Goal: Check status: Check status

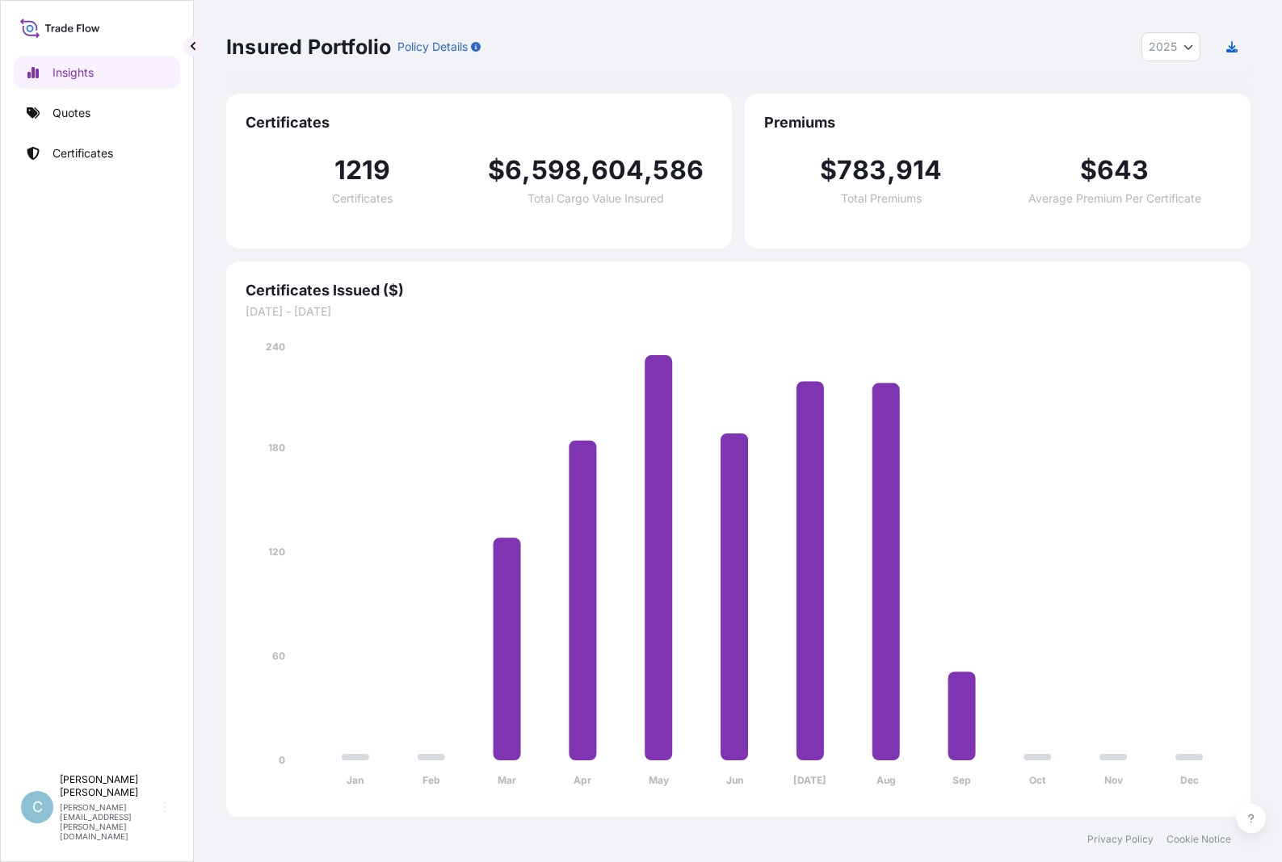
select select "2025"
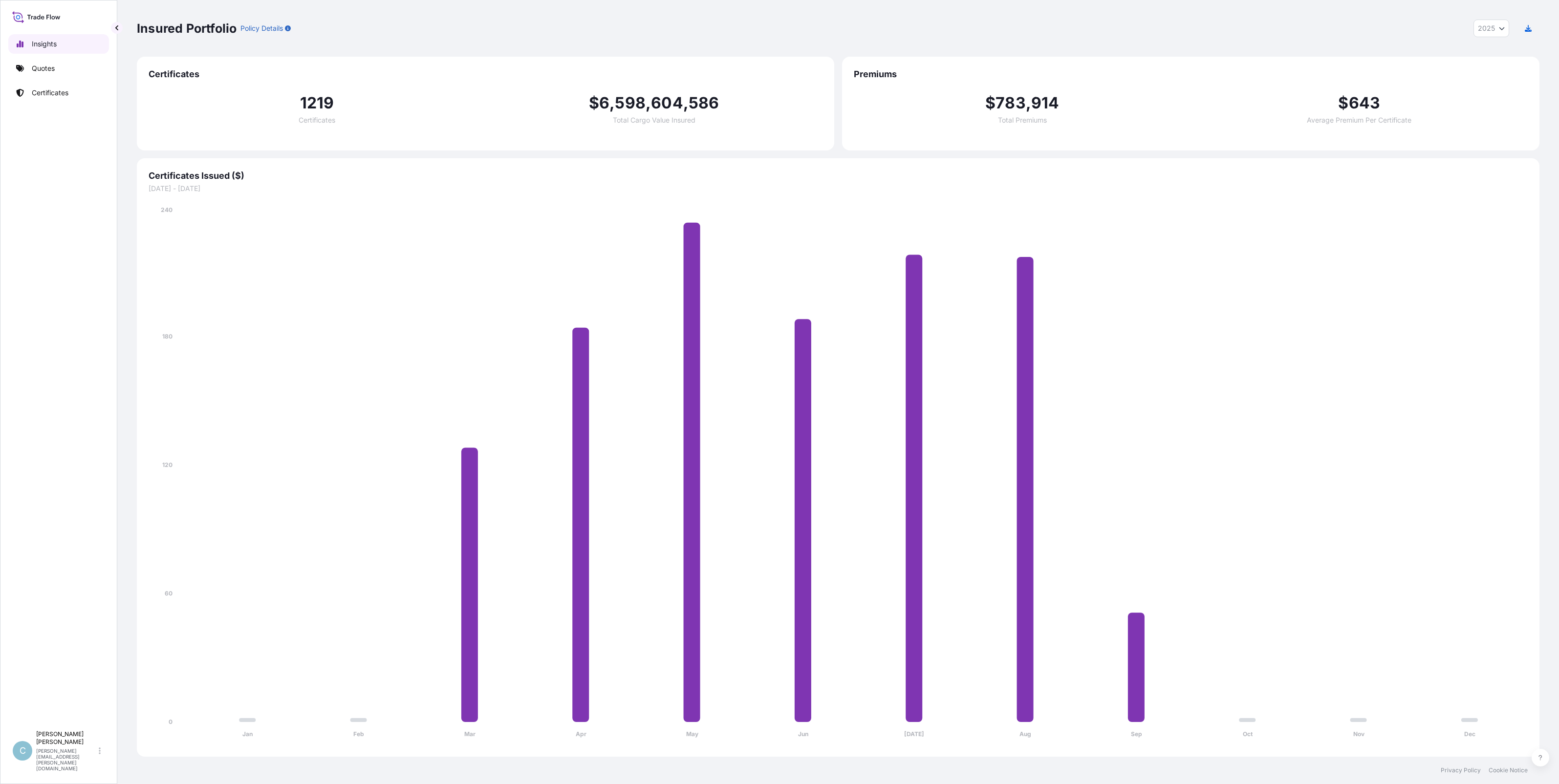
click at [57, 45] on link "Insights" at bounding box center [59, 44] width 100 height 19
click at [314, 111] on span "1220" at bounding box center [317, 103] width 38 height 16
click at [316, 101] on span "1220" at bounding box center [317, 103] width 38 height 16
click at [32, 67] on p "Quotes" at bounding box center [43, 68] width 23 height 10
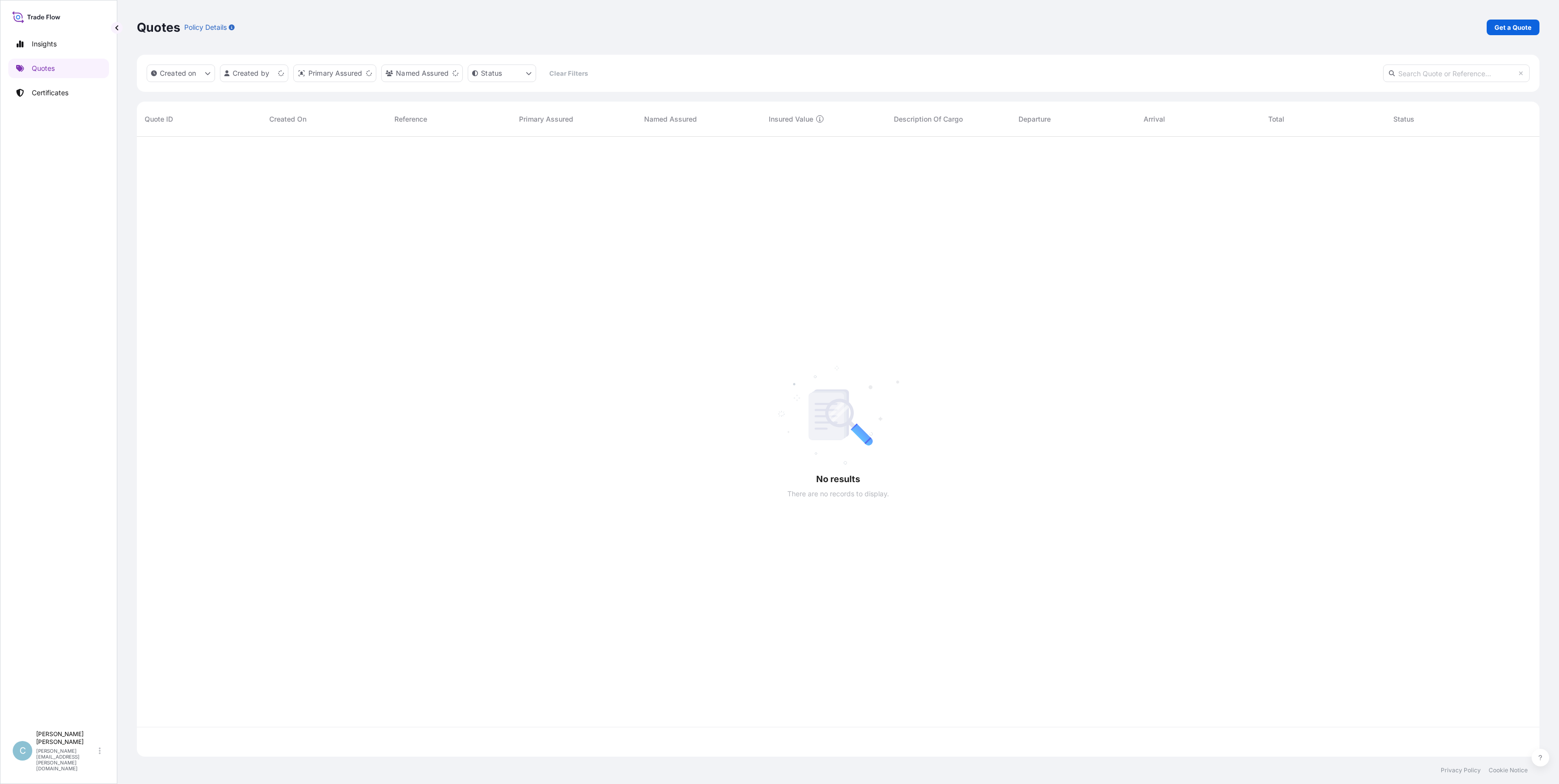
scroll to position [616, 1393]
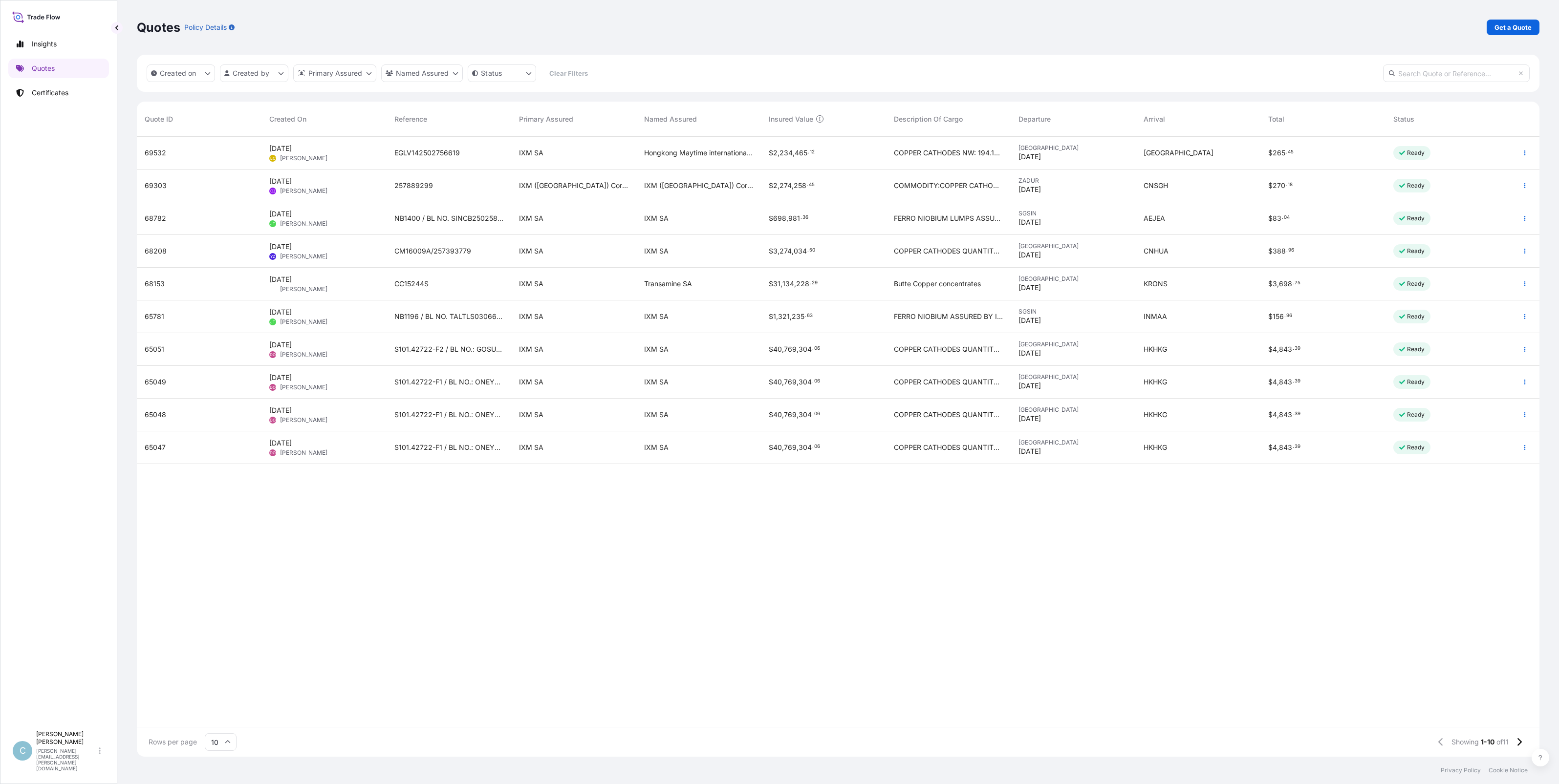
click at [300, 123] on span "Created On" at bounding box center [287, 119] width 37 height 10
click at [297, 118] on span "Created On" at bounding box center [287, 119] width 37 height 10
click at [44, 92] on p "Certificates" at bounding box center [50, 93] width 37 height 10
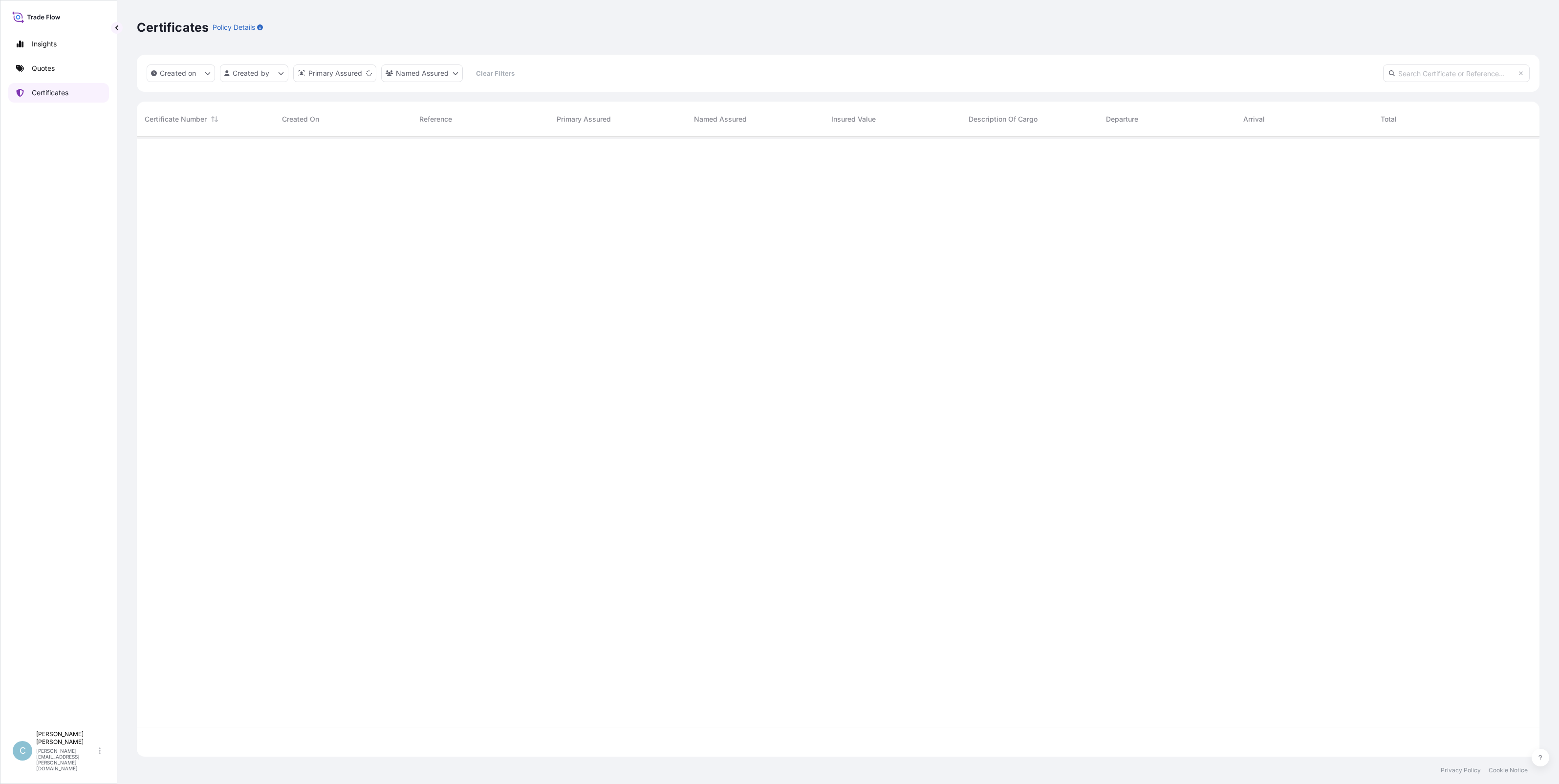
scroll to position [616, 1393]
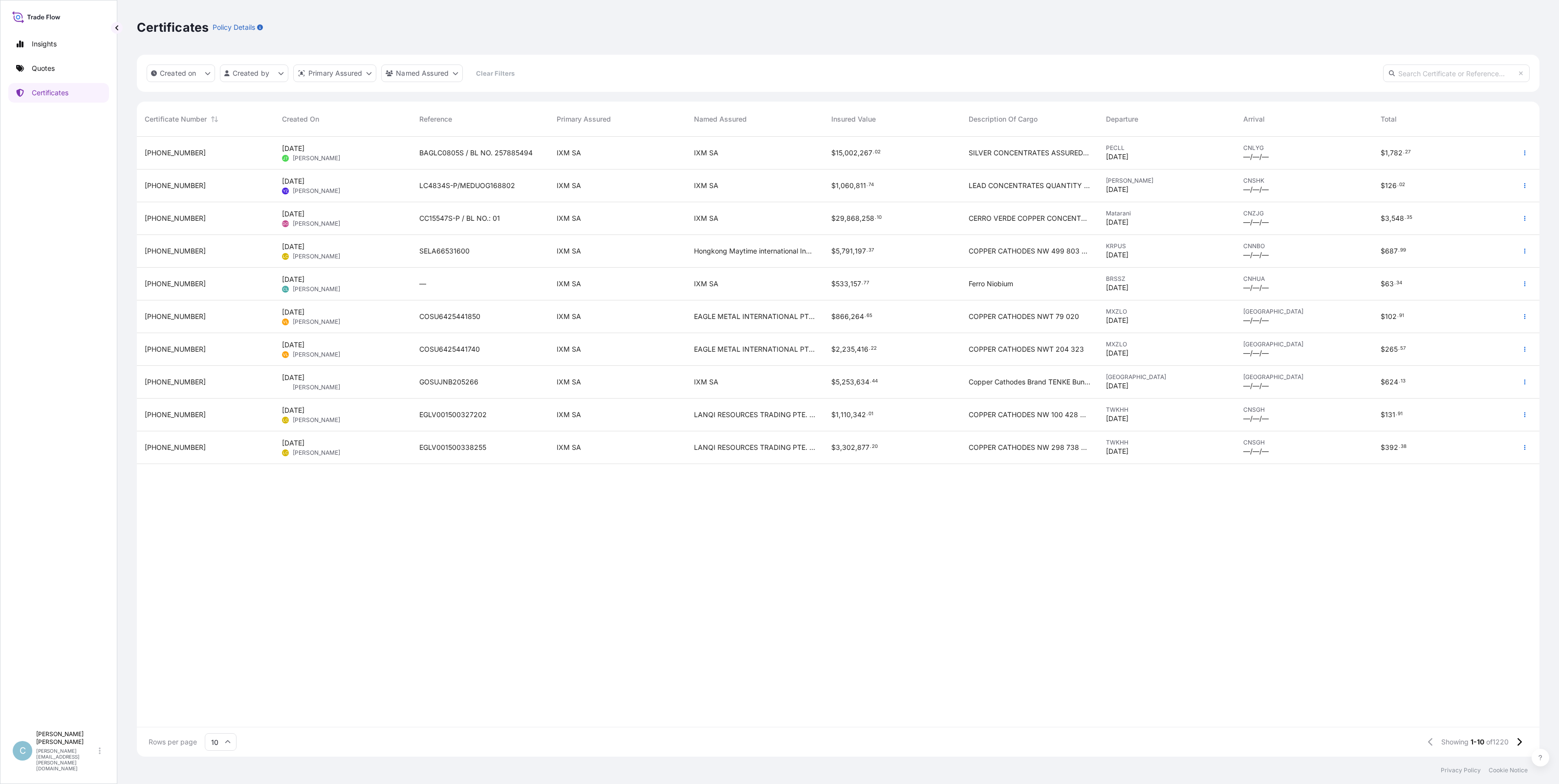
click at [171, 153] on span "[PHONE_NUMBER]" at bounding box center [175, 153] width 61 height 10
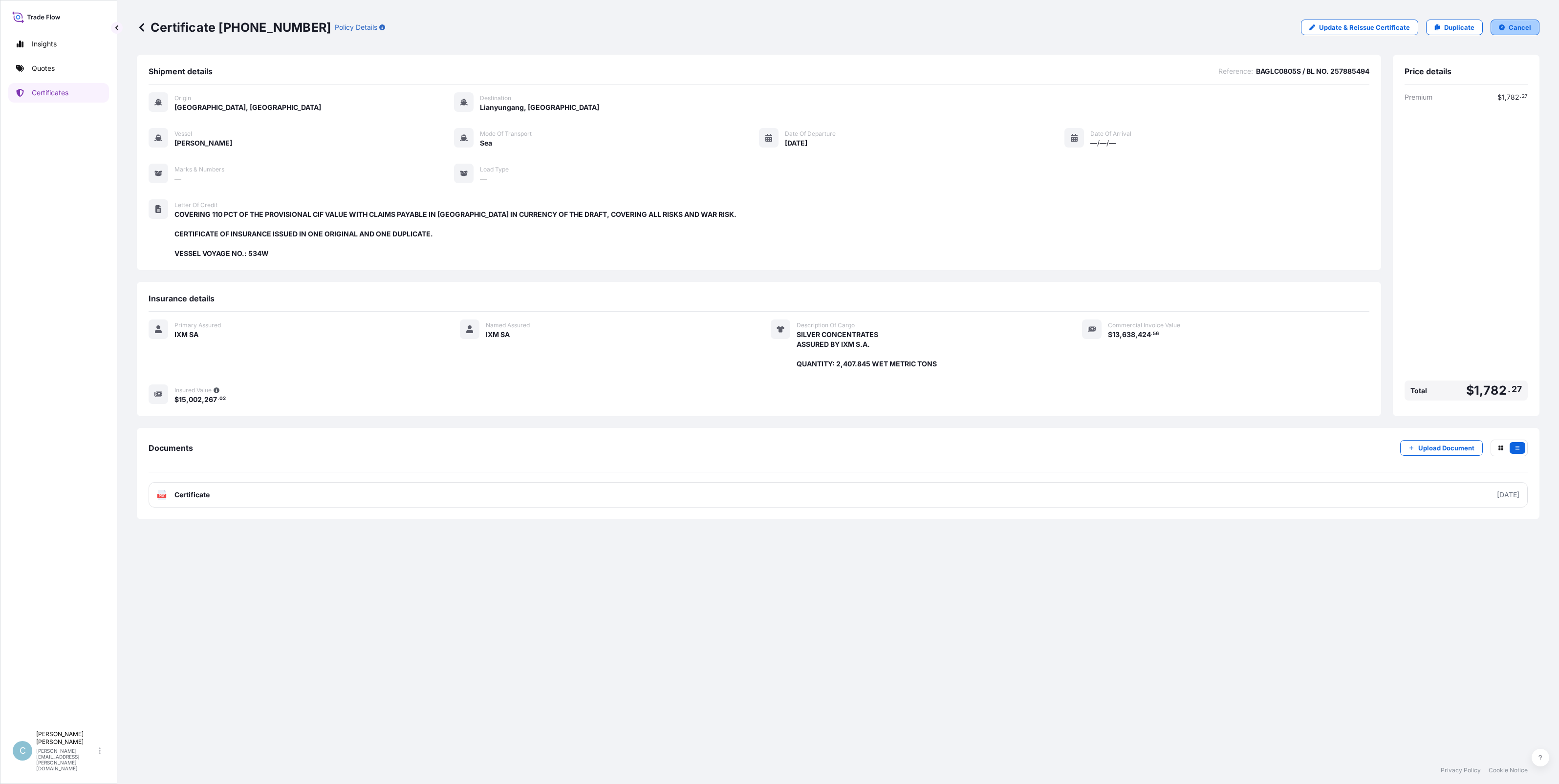
click at [775, 24] on button "Cancel" at bounding box center [1515, 27] width 49 height 16
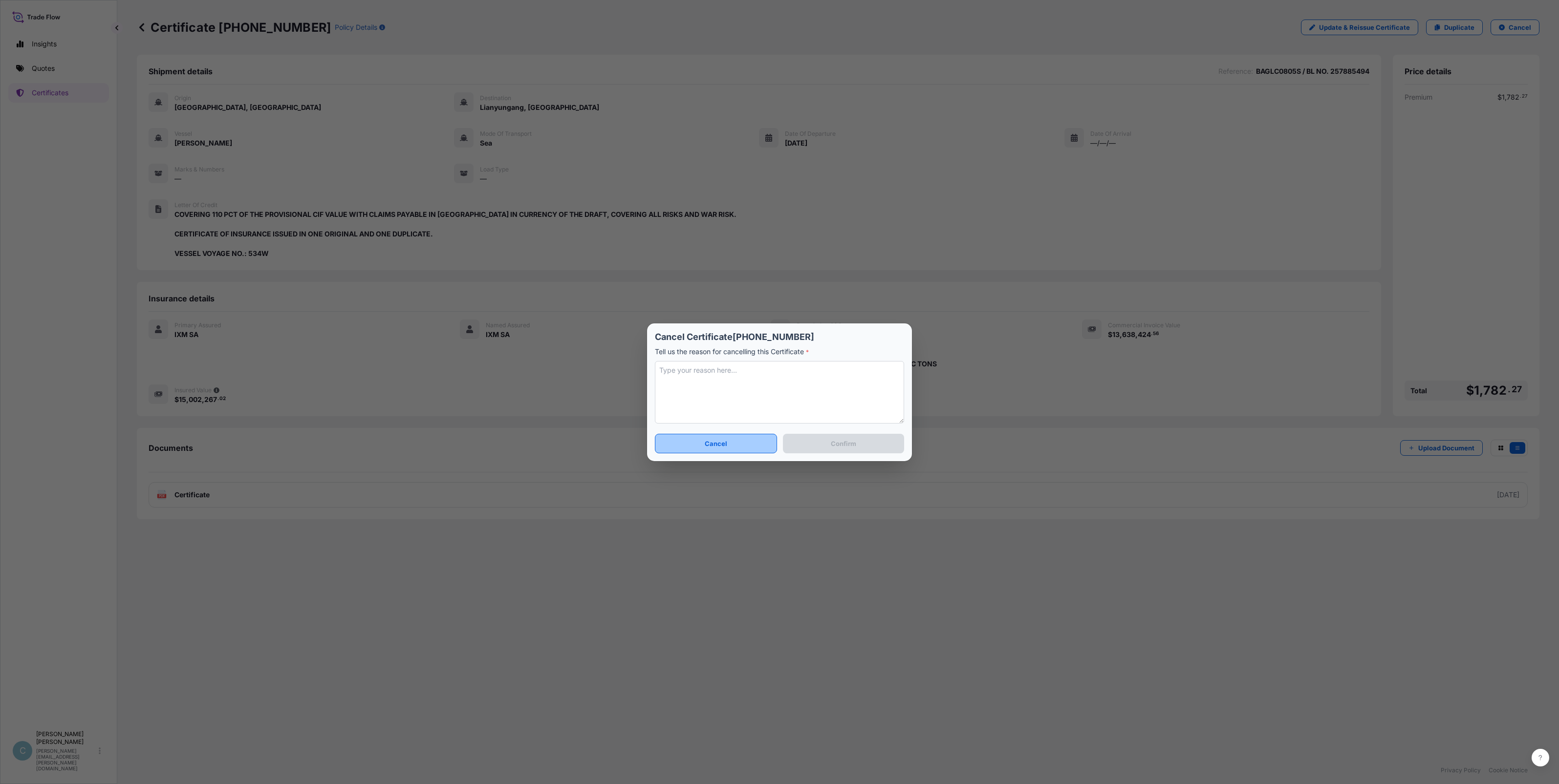
click at [712, 438] on button "Cancel" at bounding box center [716, 443] width 122 height 19
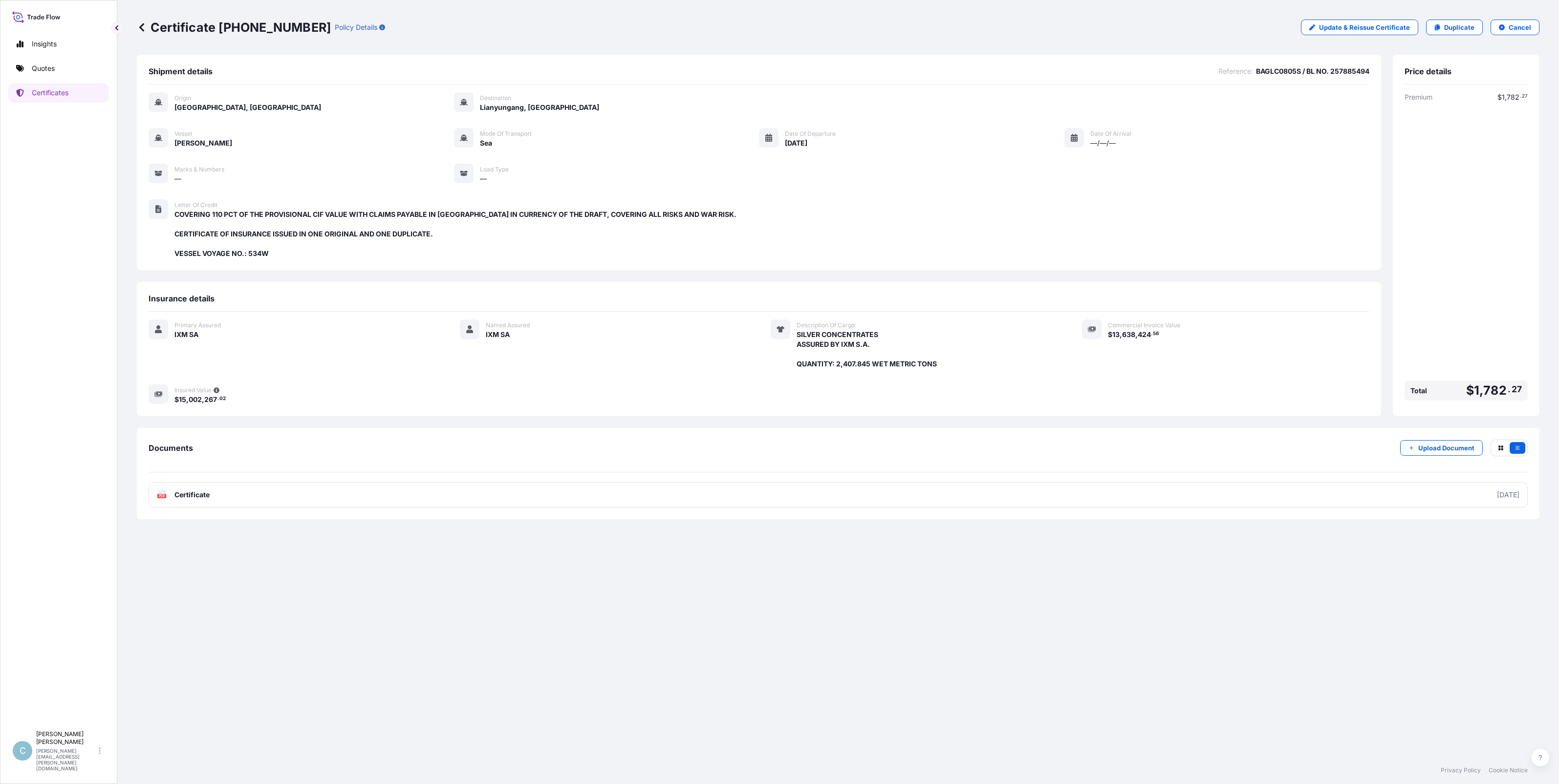
click at [143, 26] on icon at bounding box center [142, 27] width 10 height 10
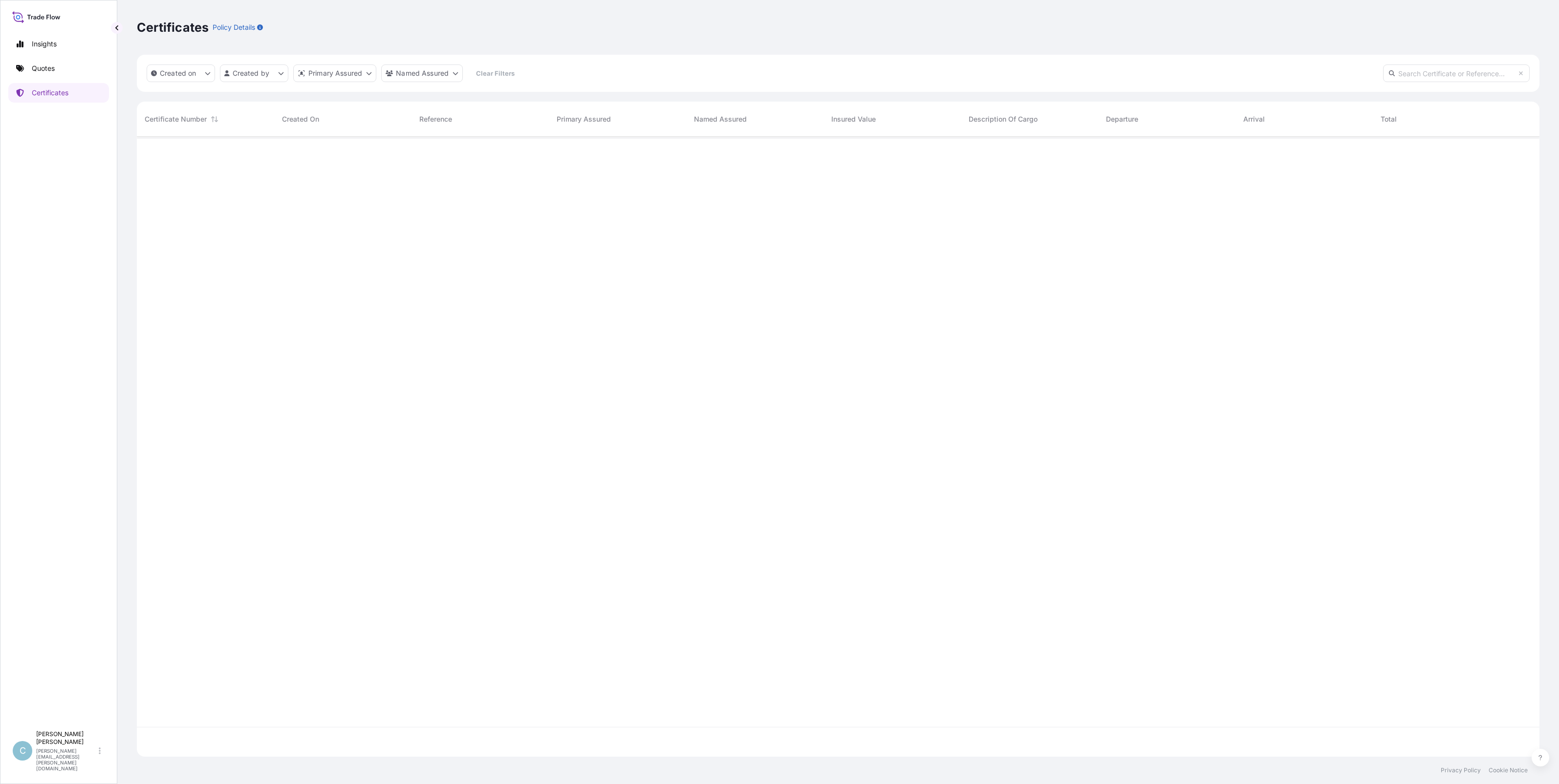
scroll to position [616, 1393]
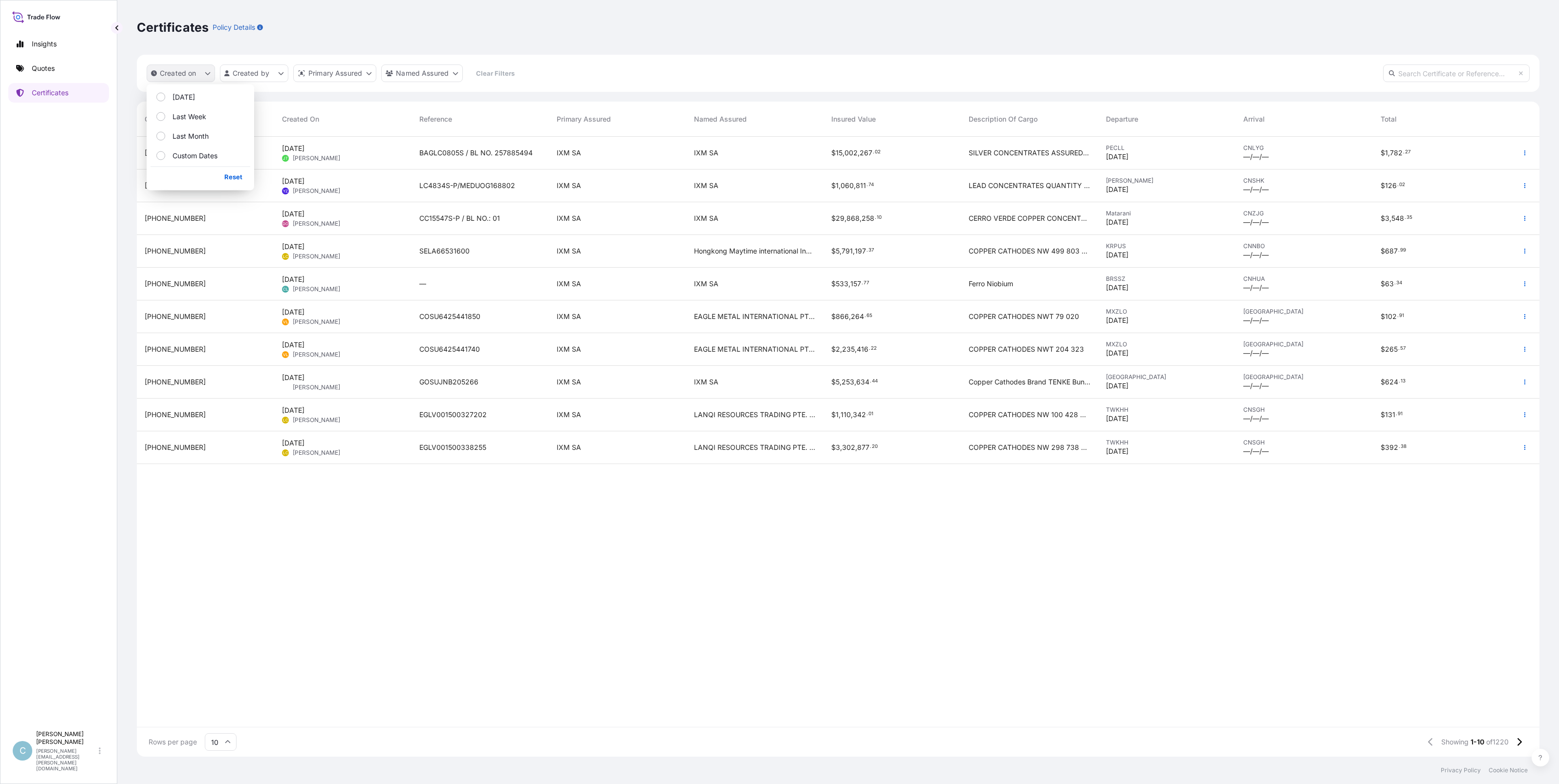
click at [208, 74] on icon "createdOn Filter options" at bounding box center [208, 74] width 5 height 3
click at [235, 29] on p "Policy Details" at bounding box center [234, 27] width 42 height 10
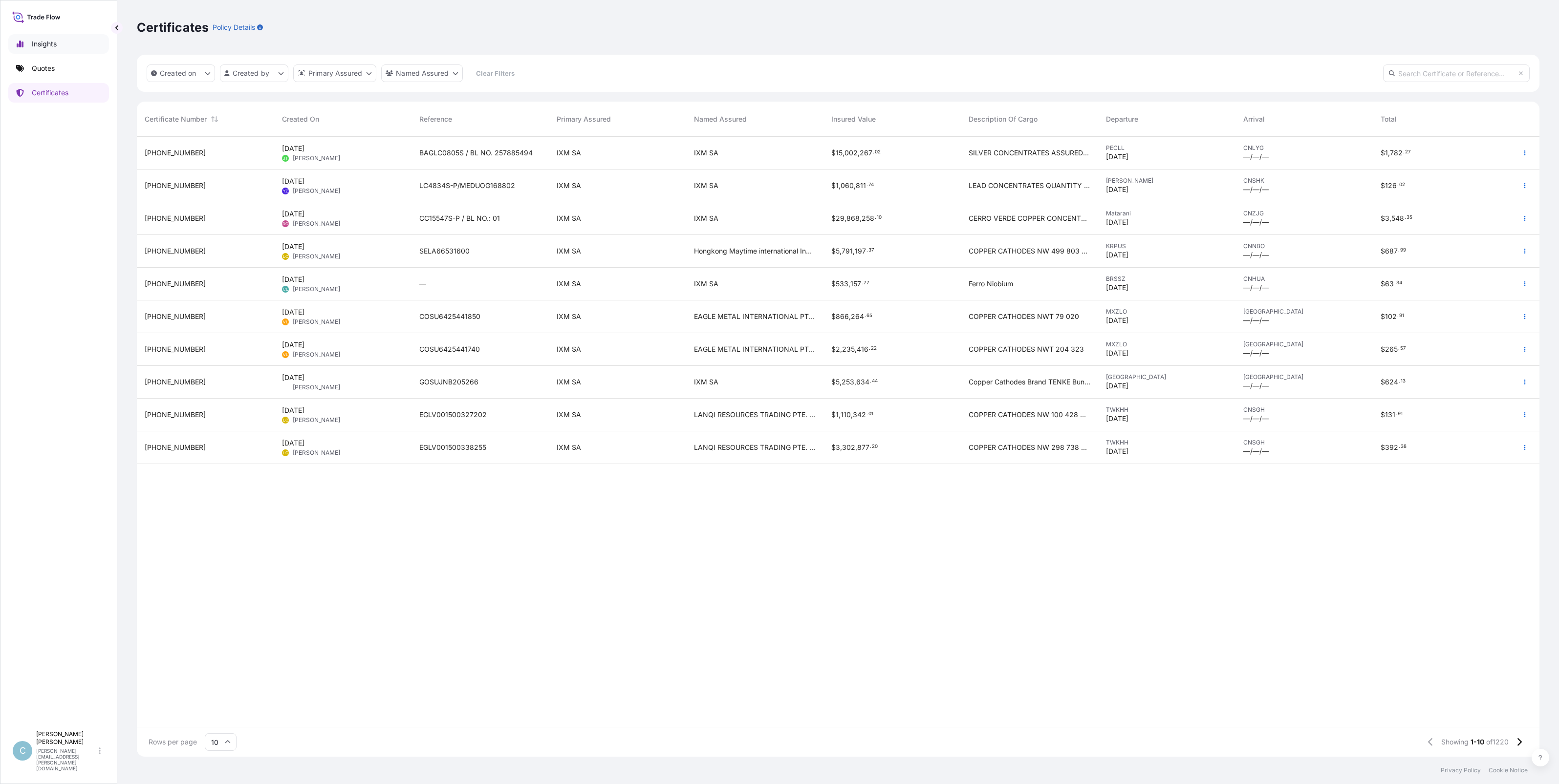
click at [57, 40] on link "Insights" at bounding box center [59, 44] width 100 height 19
select select "2025"
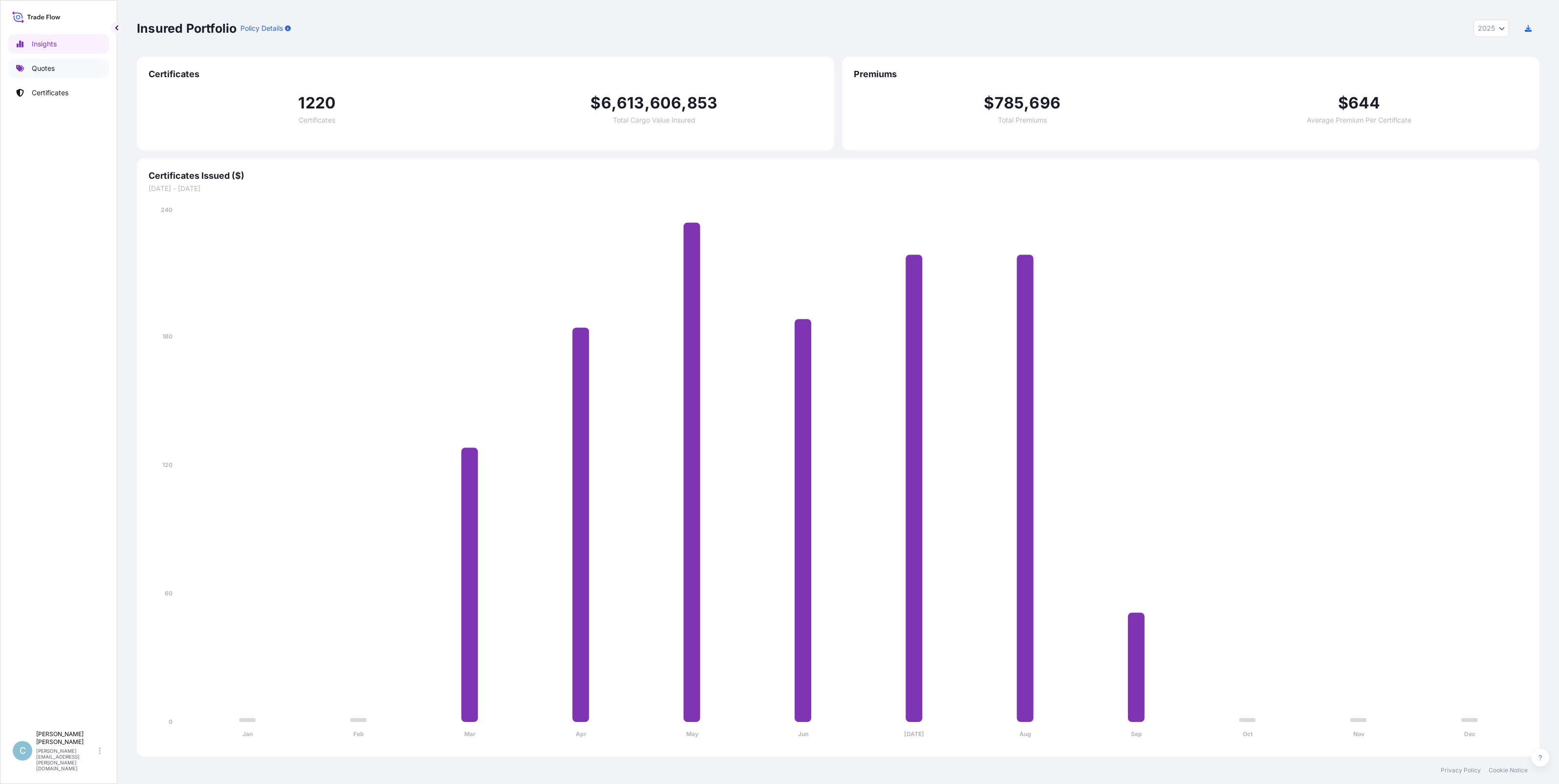
click at [57, 65] on link "Quotes" at bounding box center [59, 68] width 100 height 19
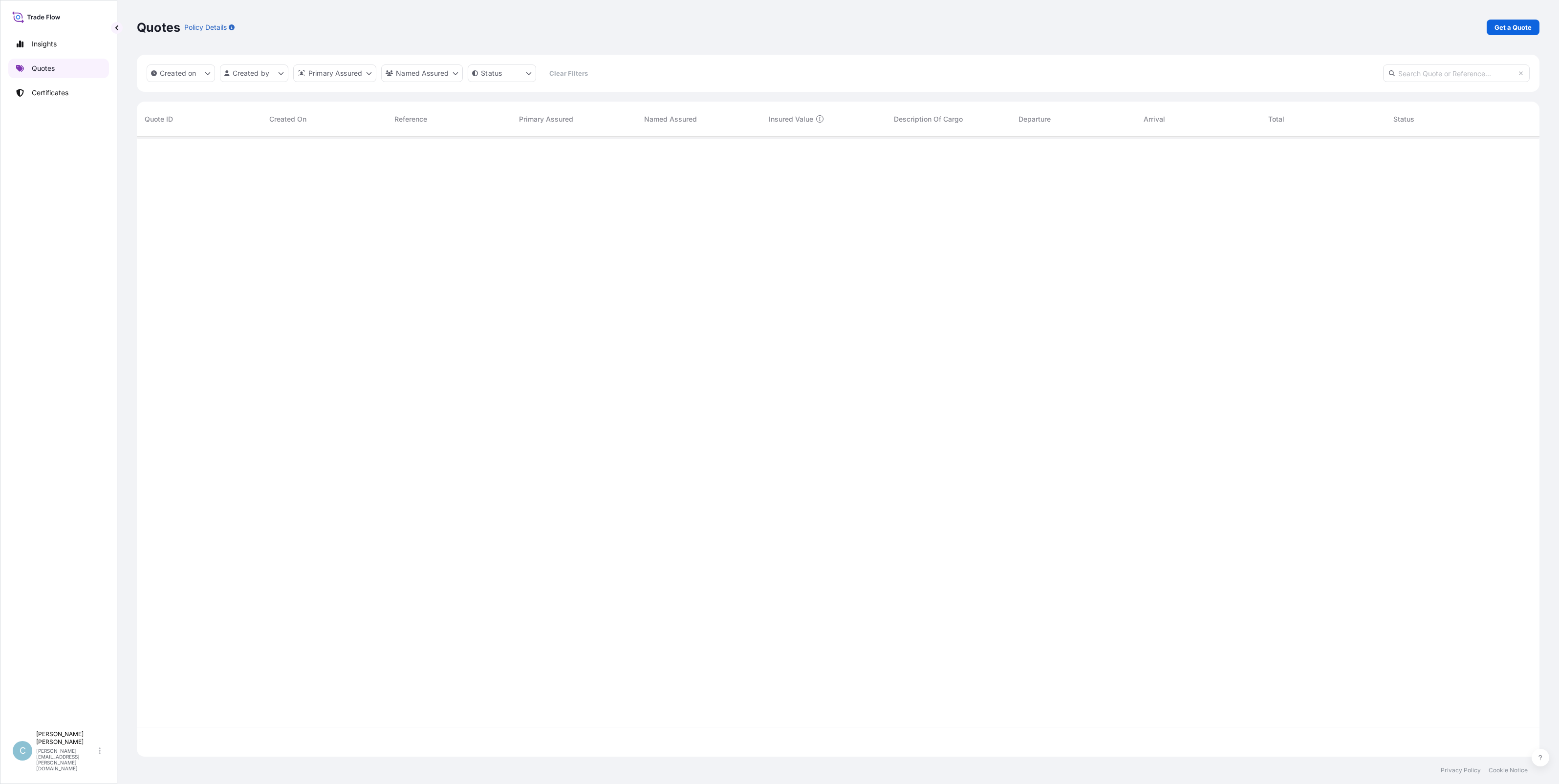
scroll to position [616, 1393]
click at [60, 96] on p "Certificates" at bounding box center [50, 93] width 37 height 10
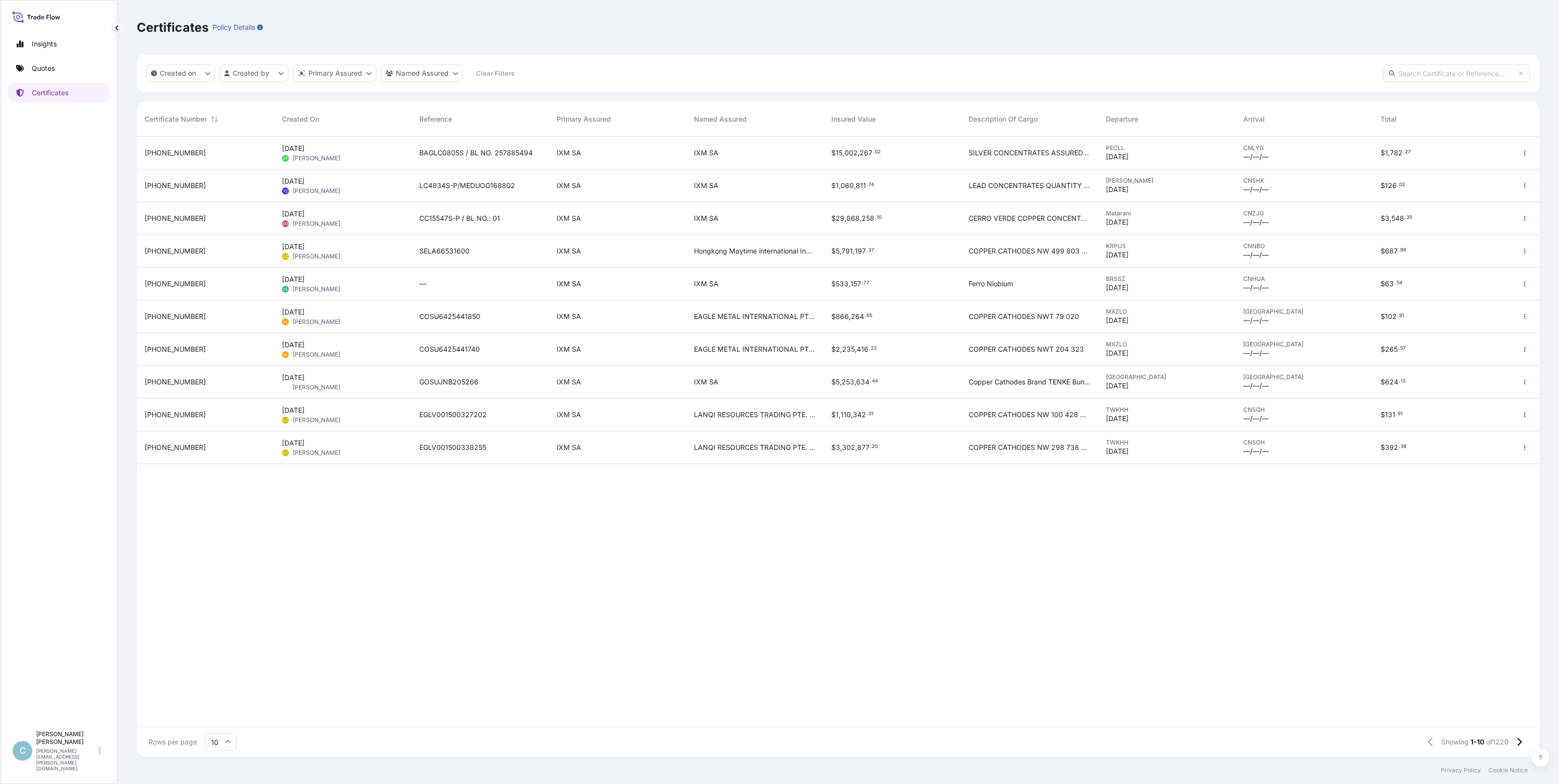
click at [42, 18] on icon at bounding box center [43, 18] width 4 height 4
click at [42, 18] on icon at bounding box center [36, 16] width 48 height 14
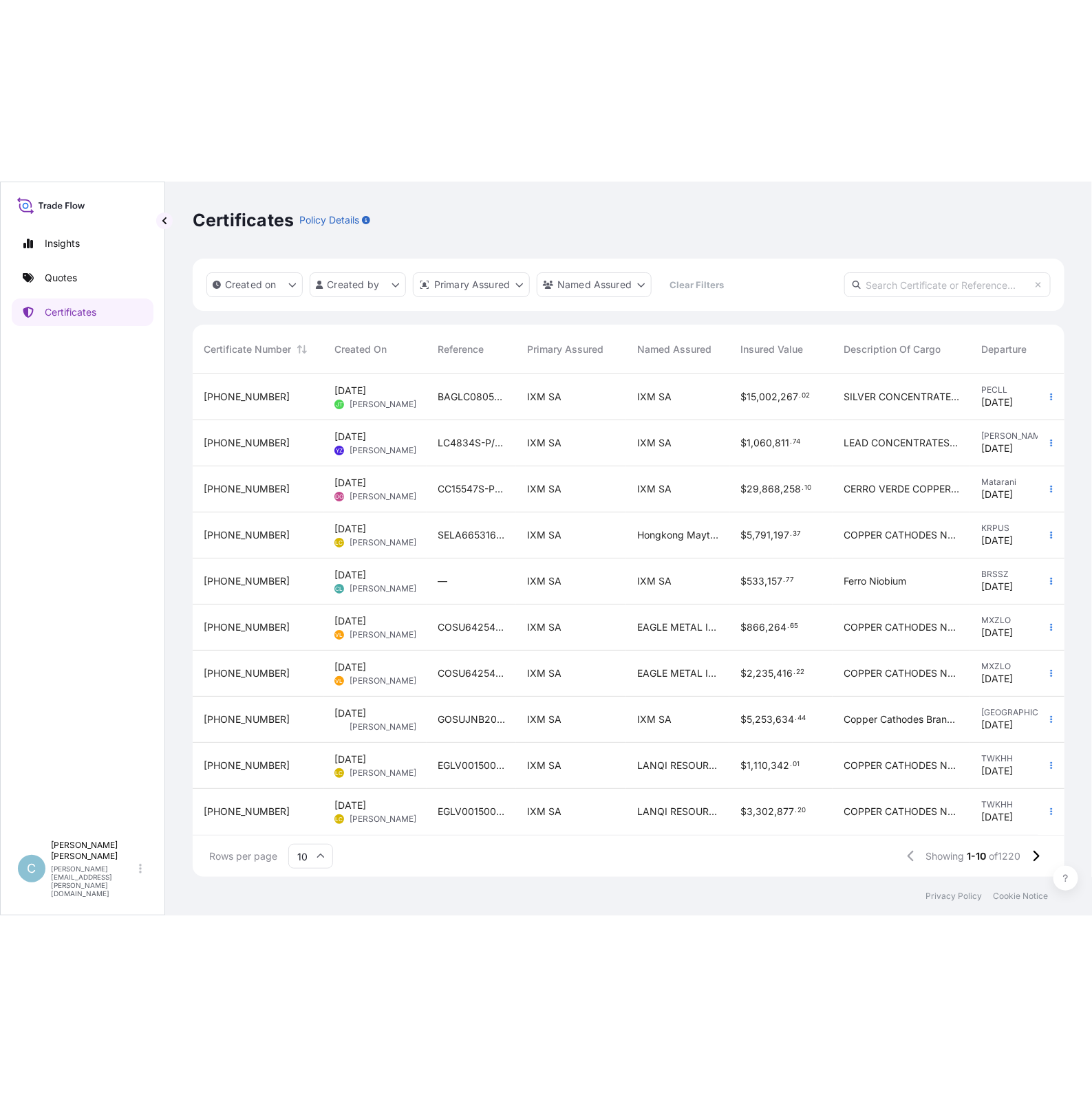
scroll to position [860, 859]
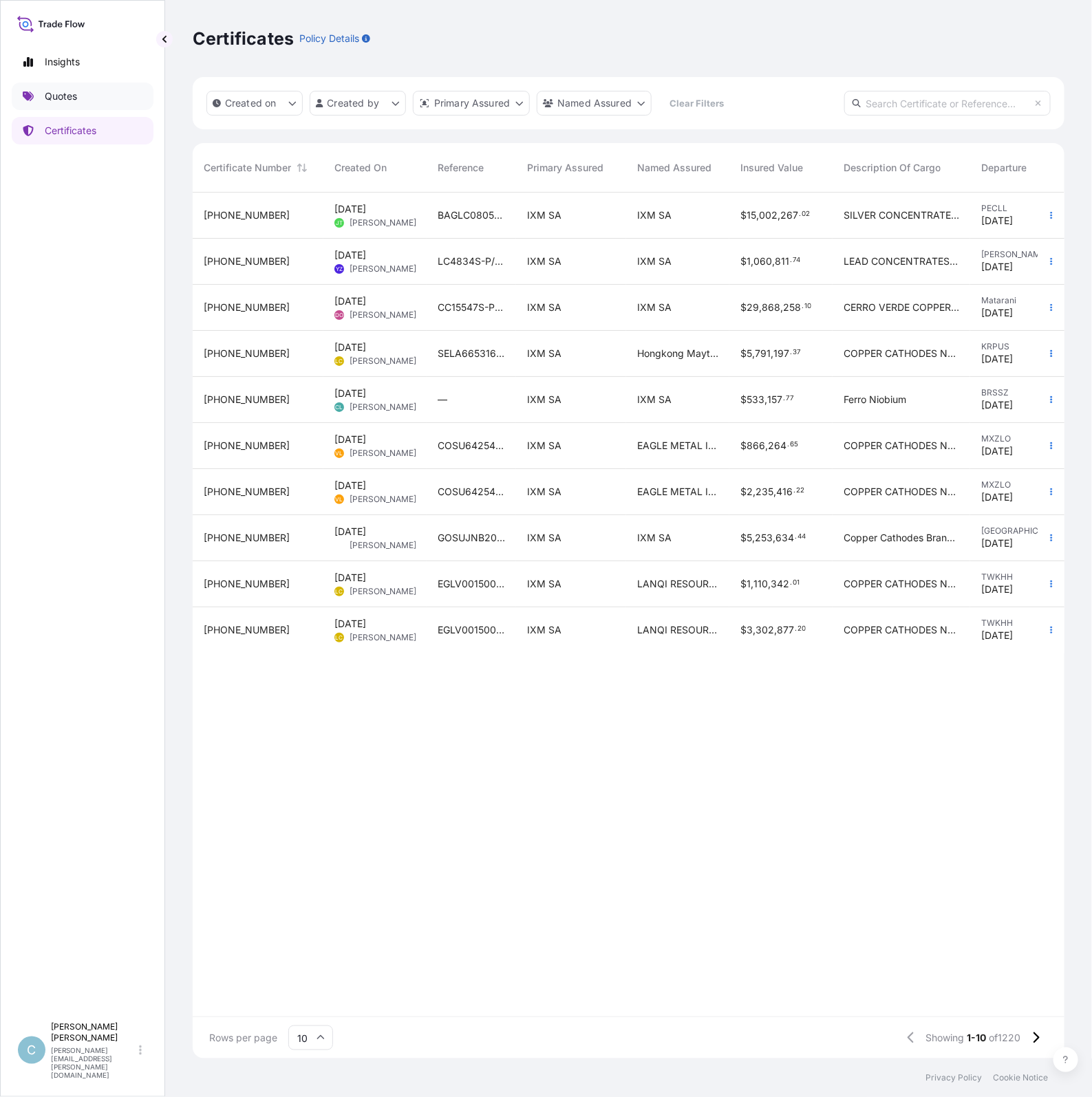
click at [60, 98] on p "Quotes" at bounding box center [60, 96] width 32 height 14
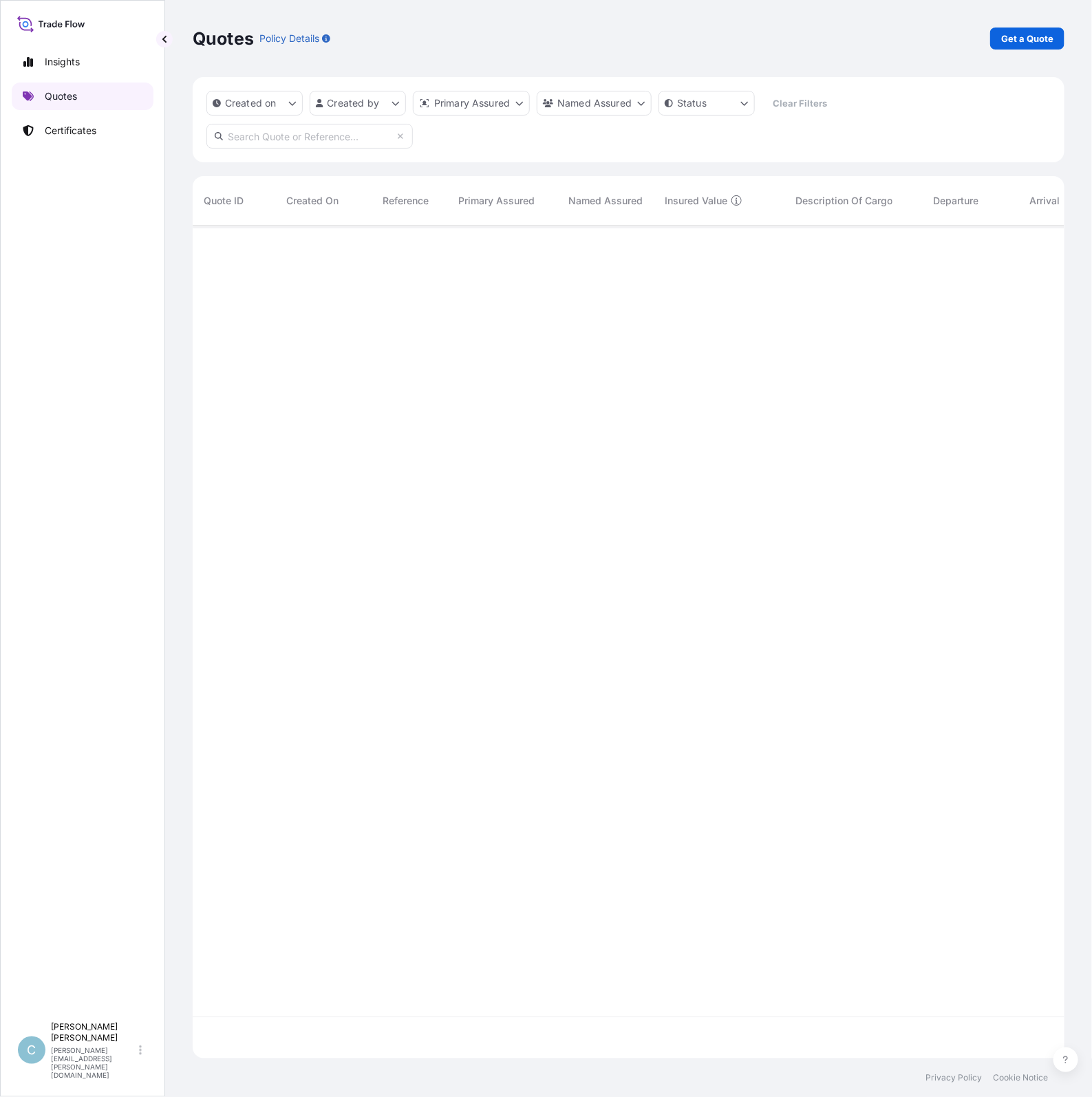
scroll to position [827, 859]
click at [1003, 40] on p "Get a Quote" at bounding box center [1026, 38] width 52 height 14
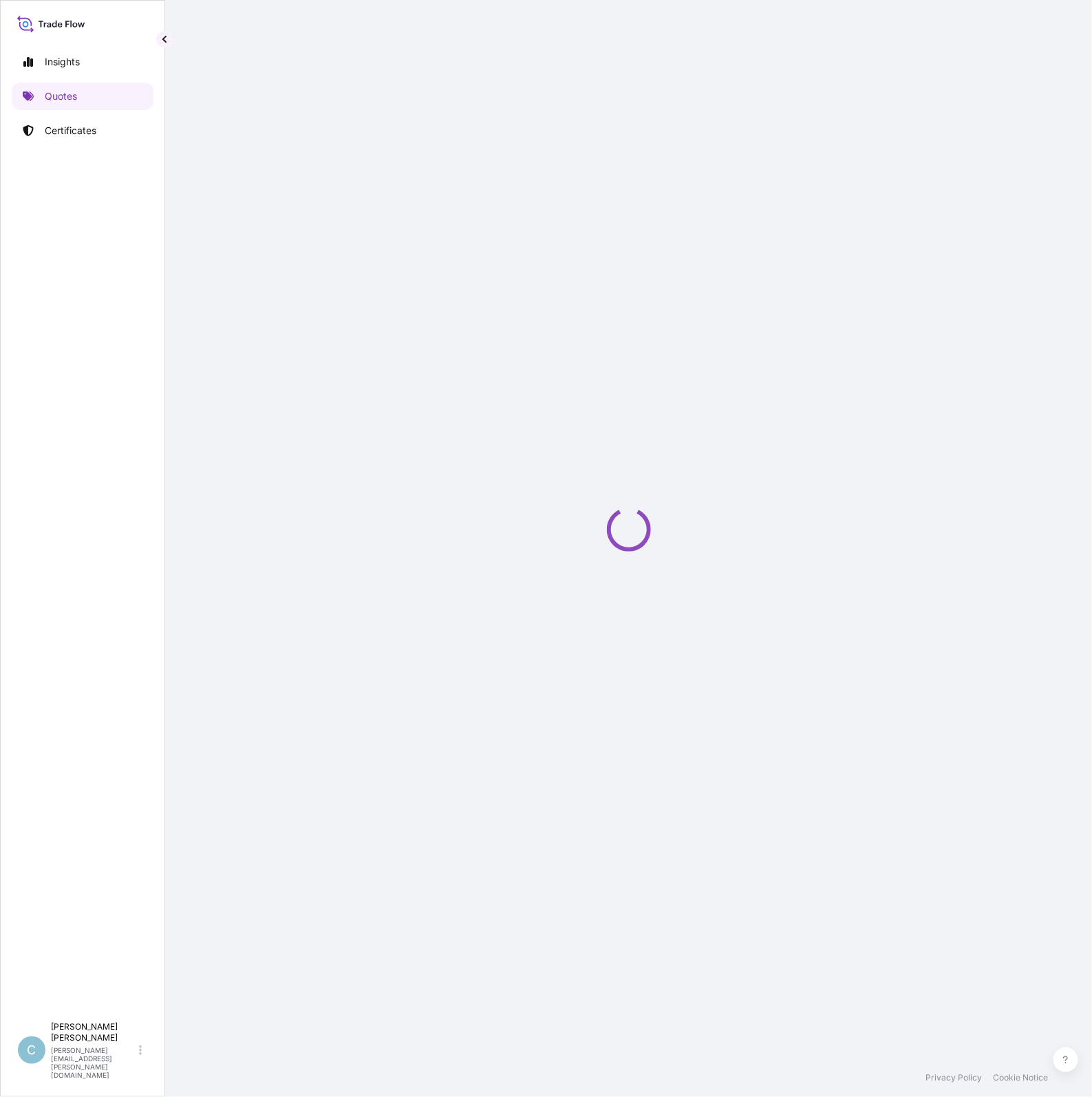
select select "Sea"
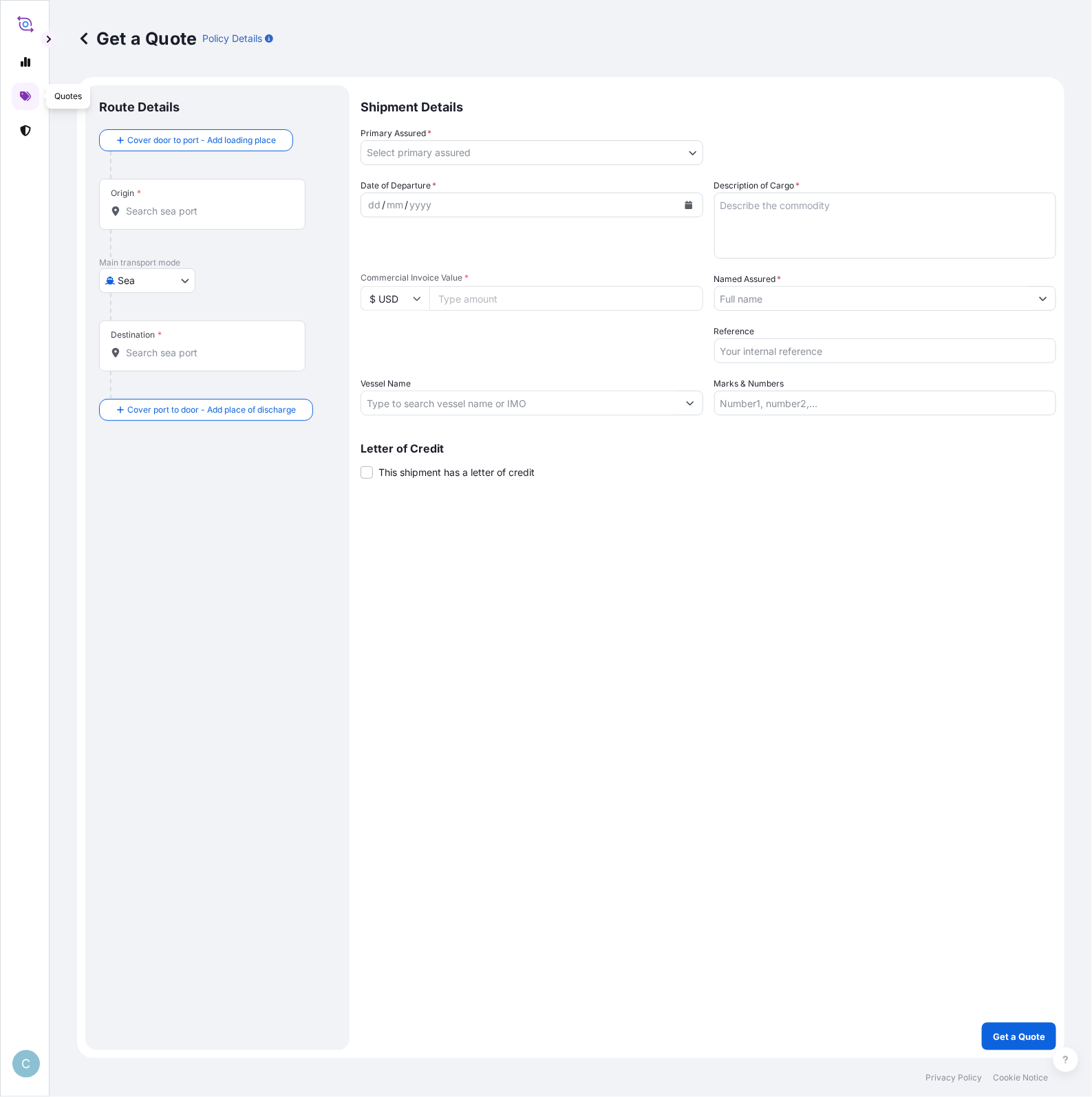
click at [84, 39] on icon at bounding box center [83, 38] width 14 height 14
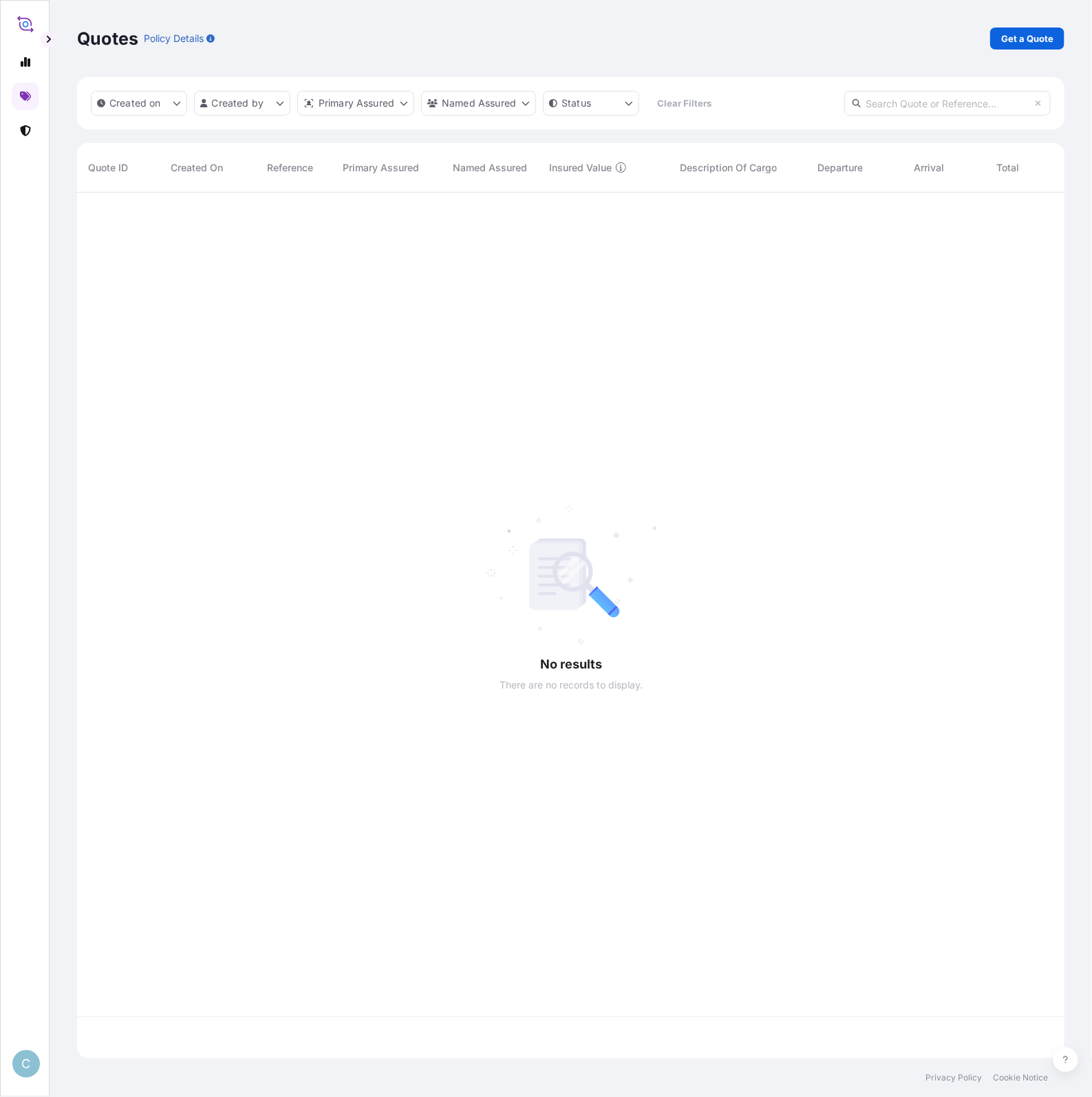
scroll to position [860, 974]
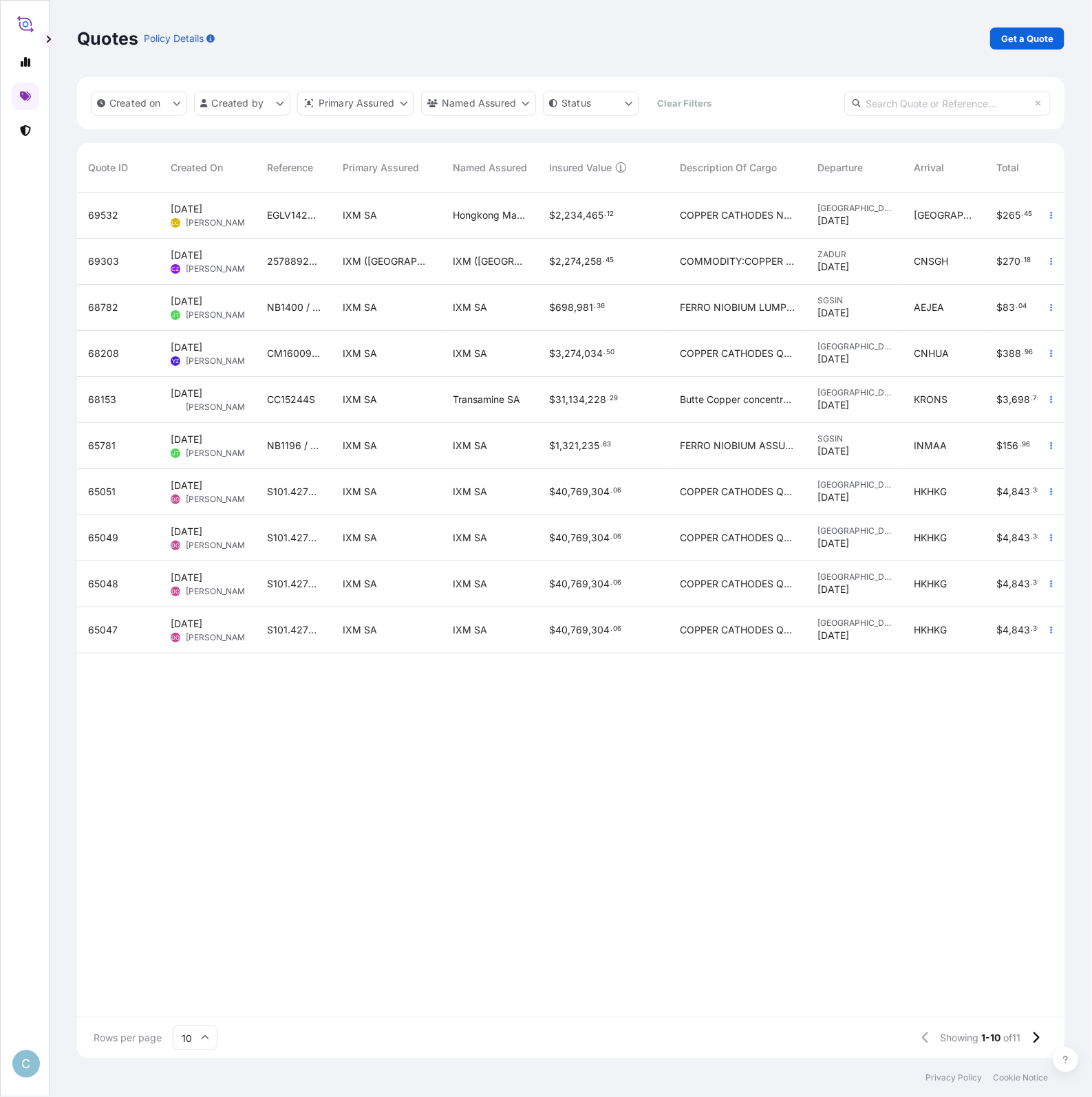
click at [277, 269] on div "257889299" at bounding box center [293, 261] width 76 height 46
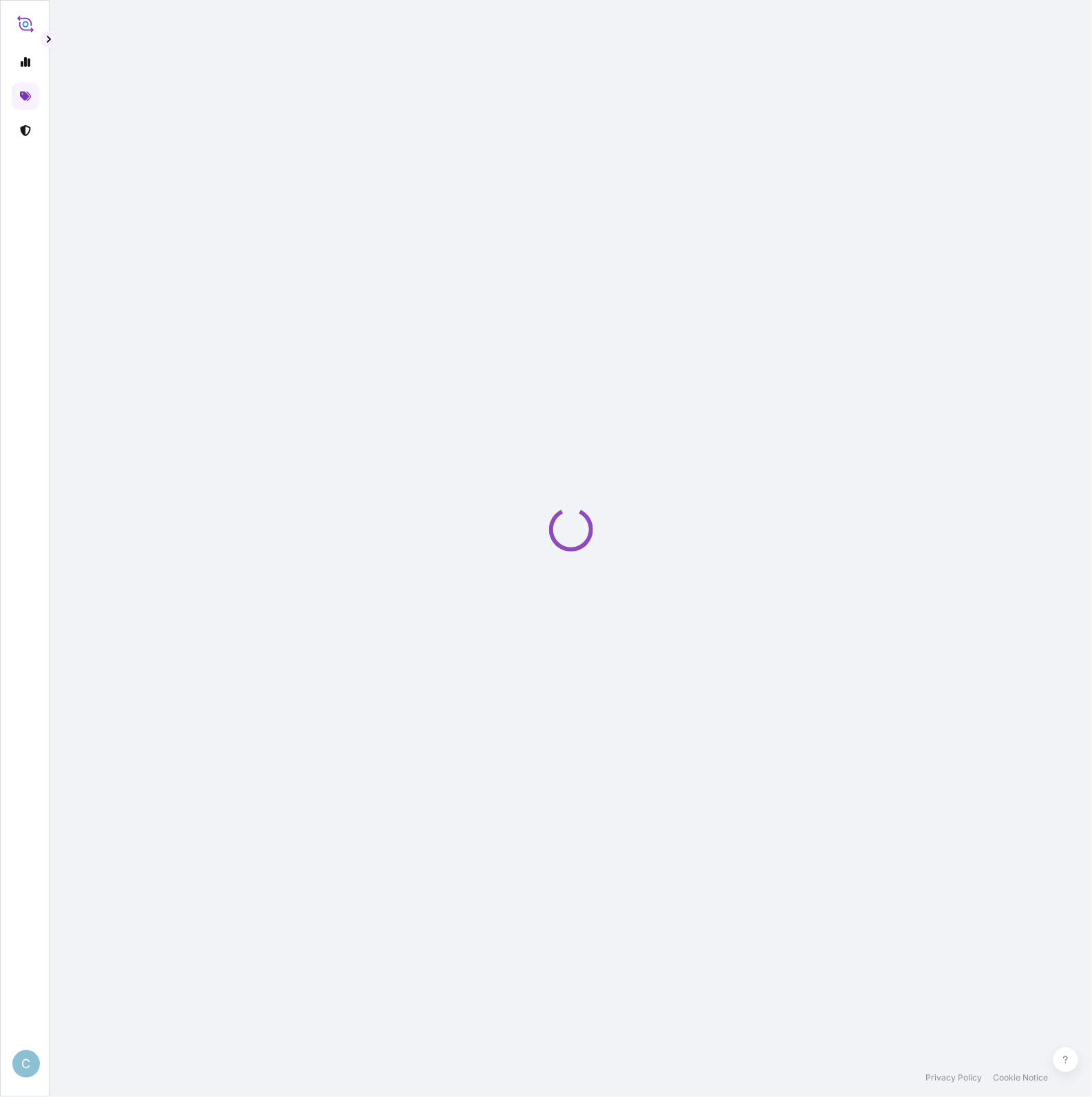
select select "Sea"
select select "31850"
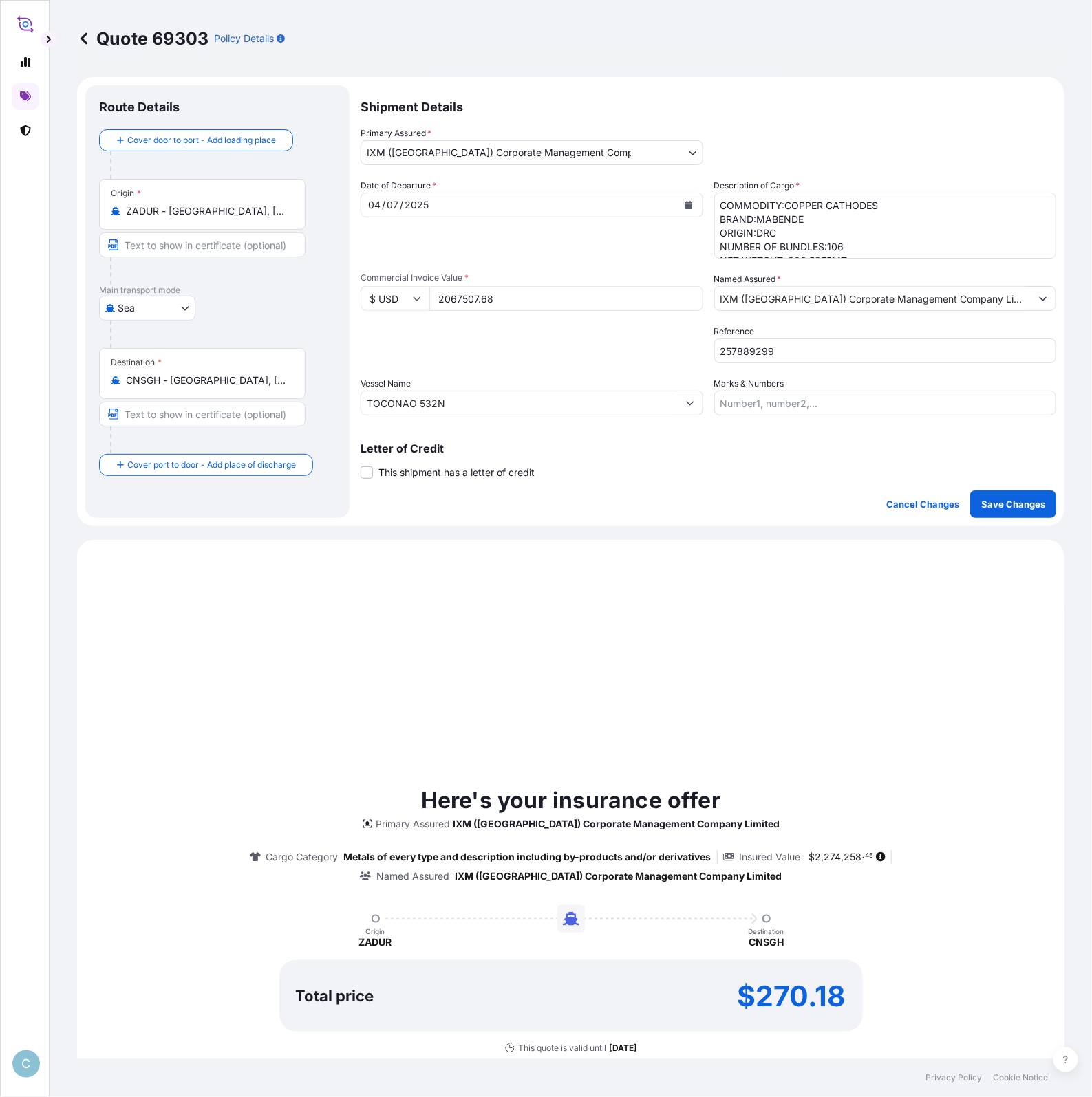
click at [84, 36] on icon at bounding box center [83, 38] width 7 height 12
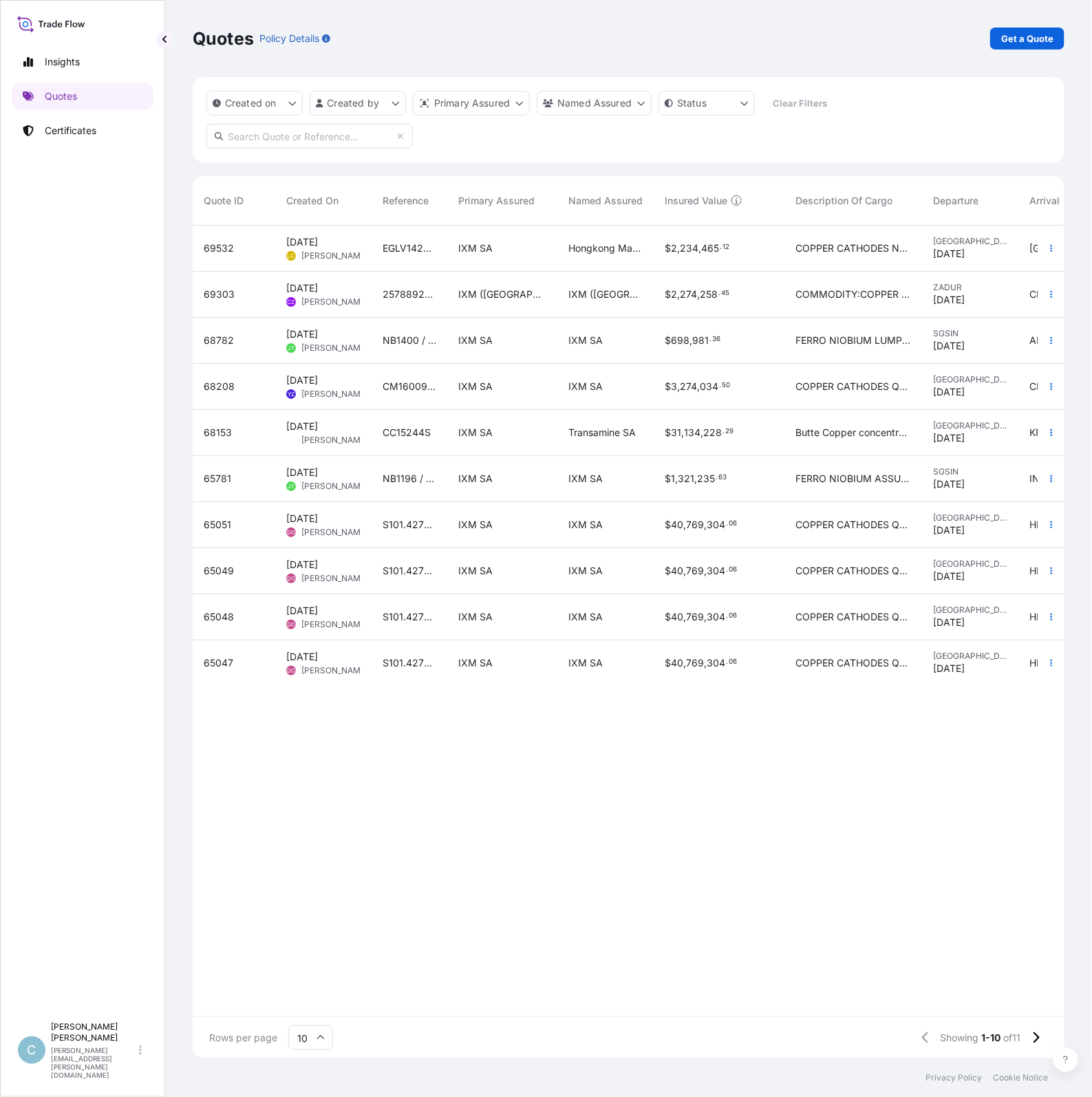
click at [338, 146] on input "text" at bounding box center [309, 135] width 206 height 25
click at [295, 135] on input "text" at bounding box center [309, 135] width 206 height 25
paste input "CC15733AS"
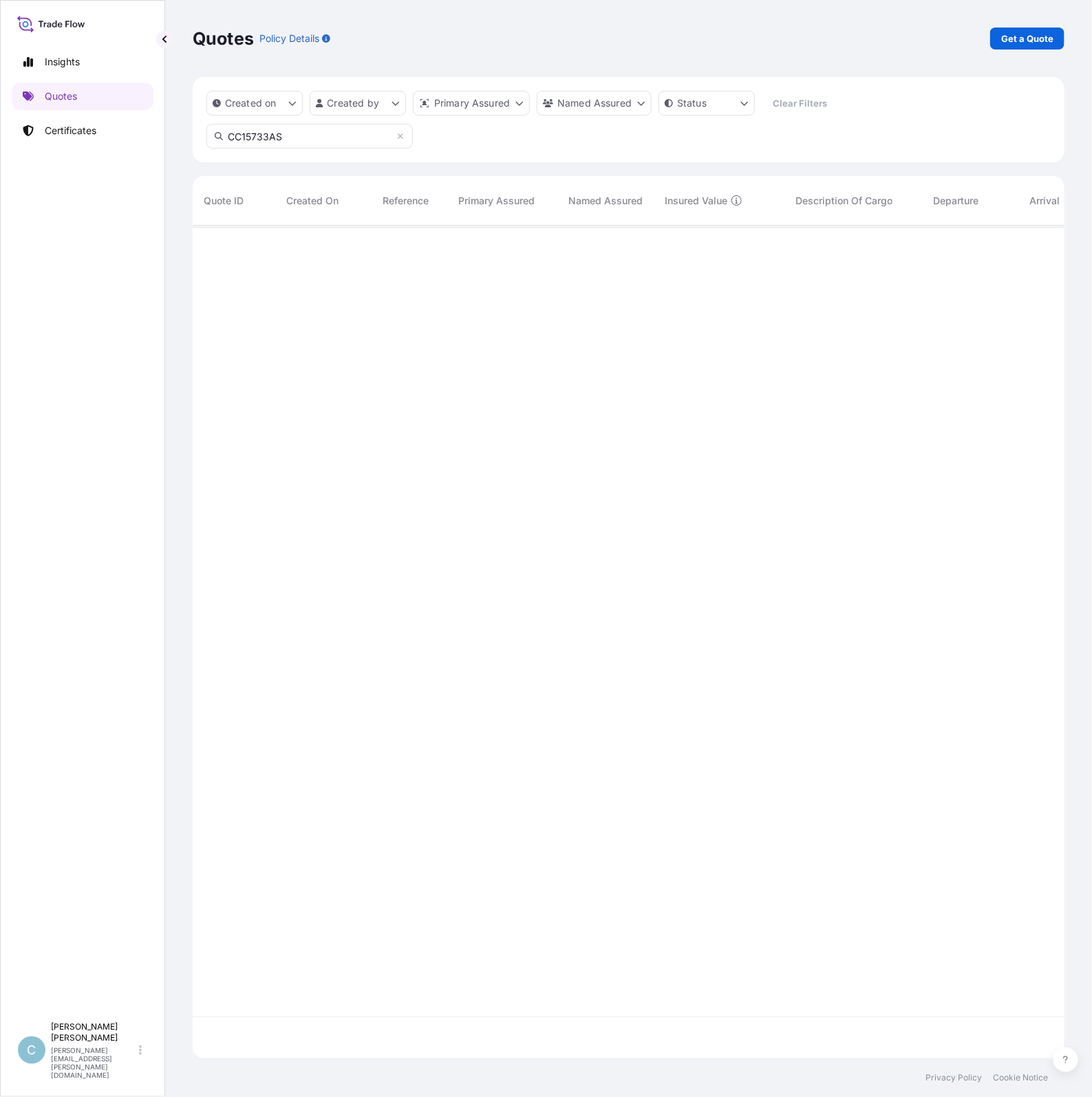
scroll to position [870, 859]
type input "CC15733AS"
click at [401, 139] on icon at bounding box center [400, 136] width 9 height 9
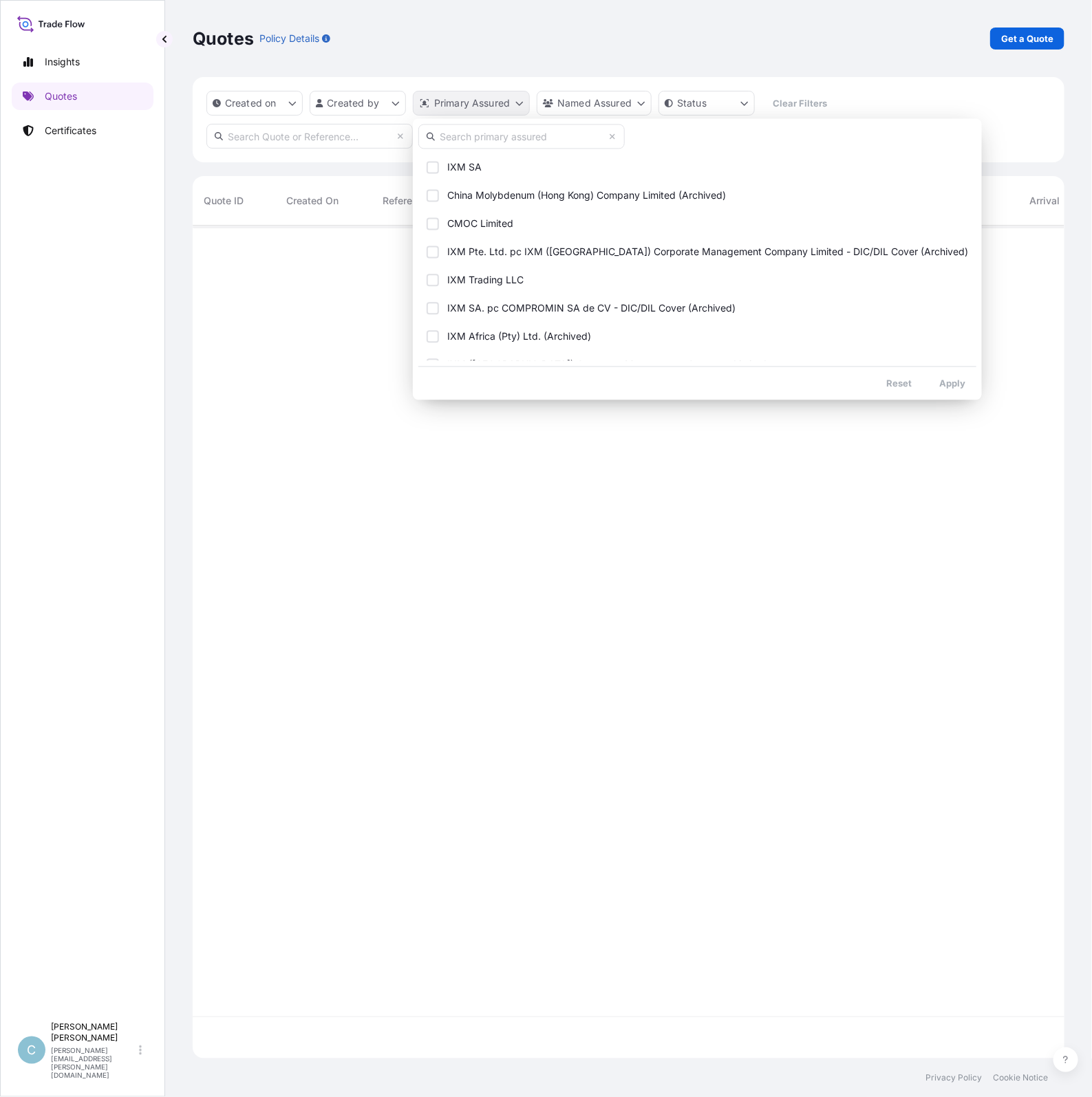
click at [520, 104] on html "Insights Quotes Certificates C [PERSON_NAME] [PERSON_NAME][EMAIL_ADDRESS][PERSO…" at bounding box center [546, 548] width 1092 height 1097
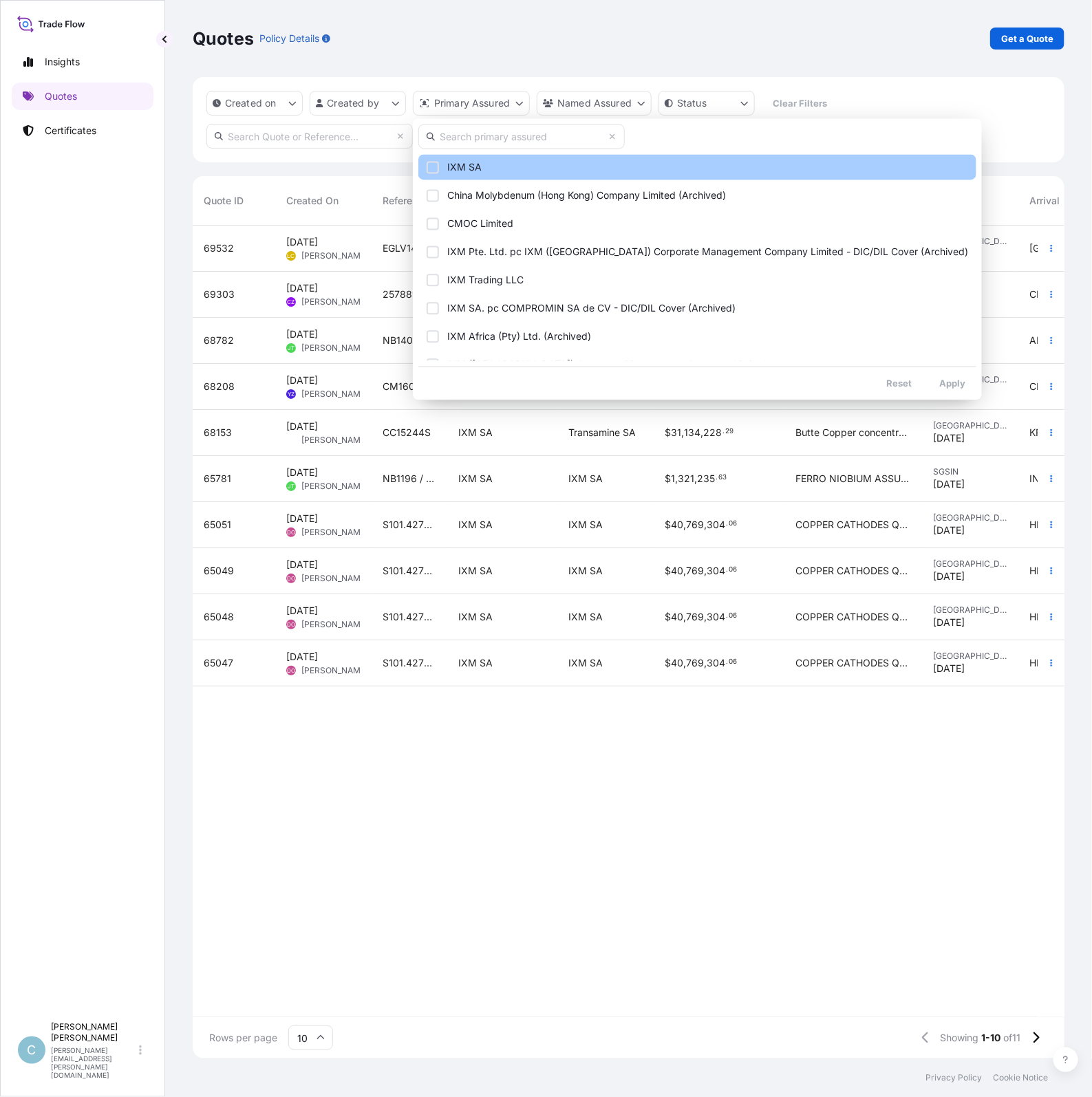
click at [457, 169] on span "IXM SA" at bounding box center [464, 168] width 34 height 14
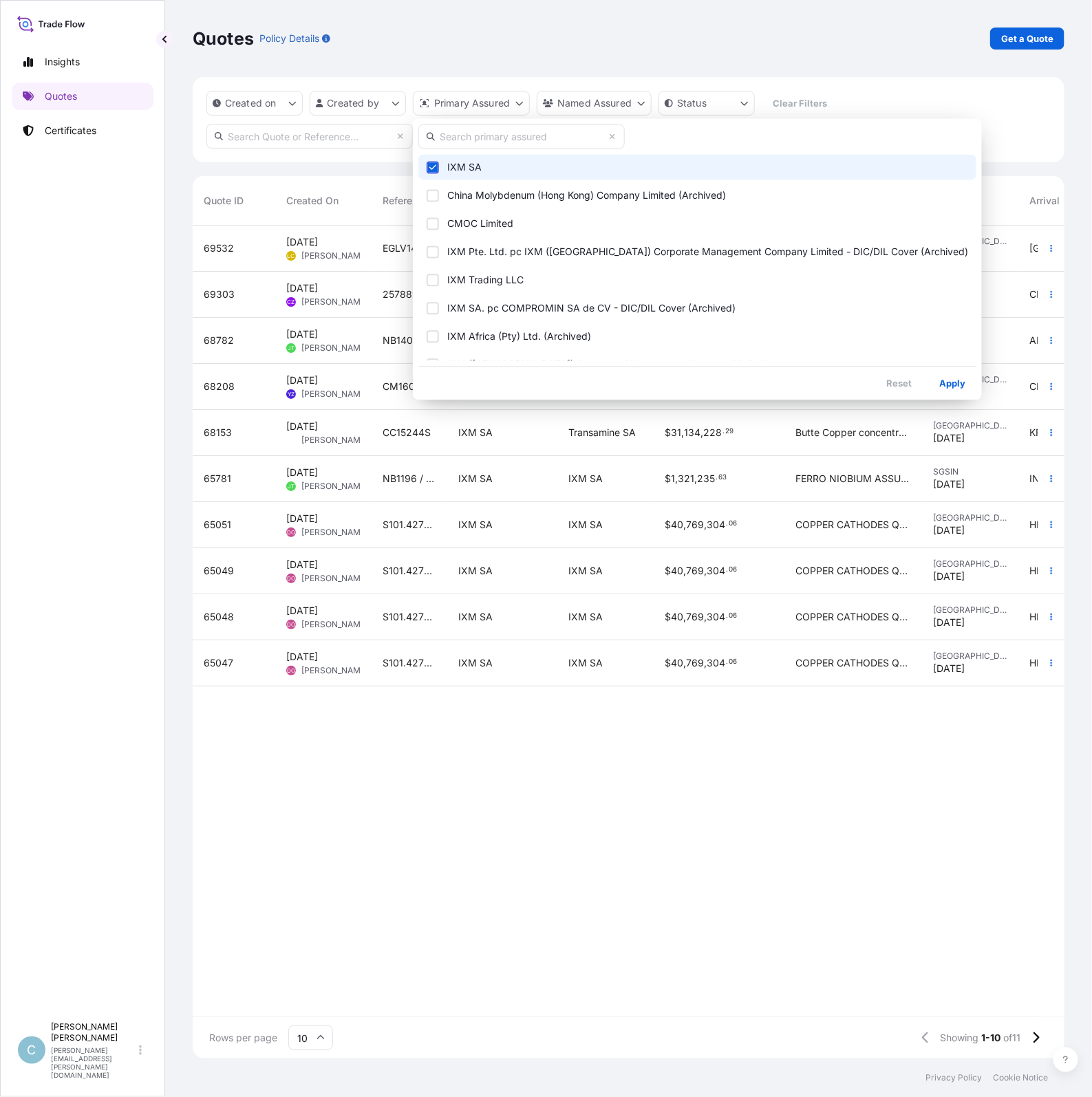
click at [566, 734] on html "Insights Quotes Certificates C [PERSON_NAME] [PERSON_NAME][EMAIL_ADDRESS][PERSO…" at bounding box center [546, 548] width 1092 height 1097
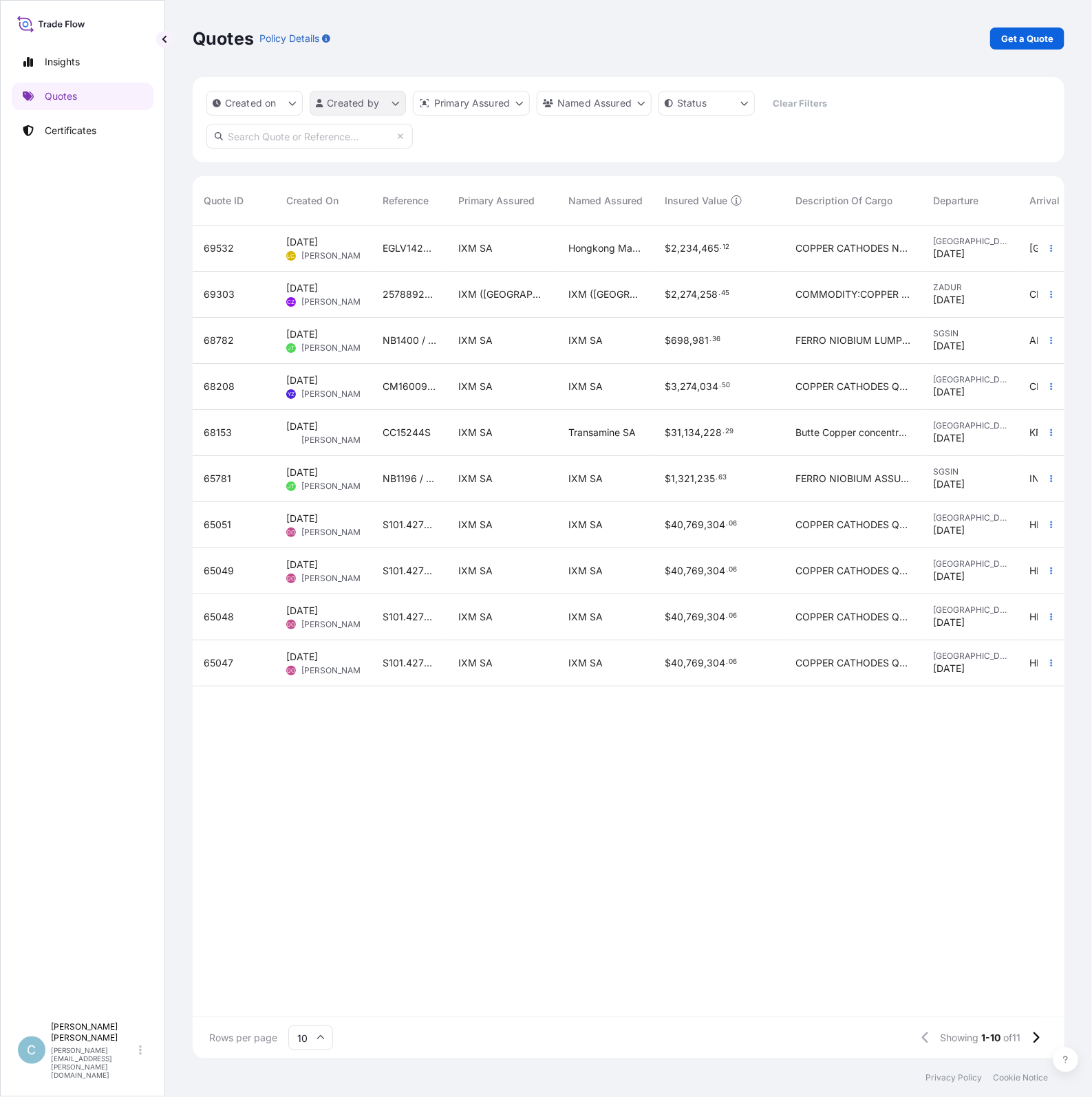
click at [394, 106] on html "Insights Quotes Certificates C [PERSON_NAME] [PERSON_NAME][EMAIL_ADDRESS][PERSO…" at bounding box center [546, 548] width 1092 height 1097
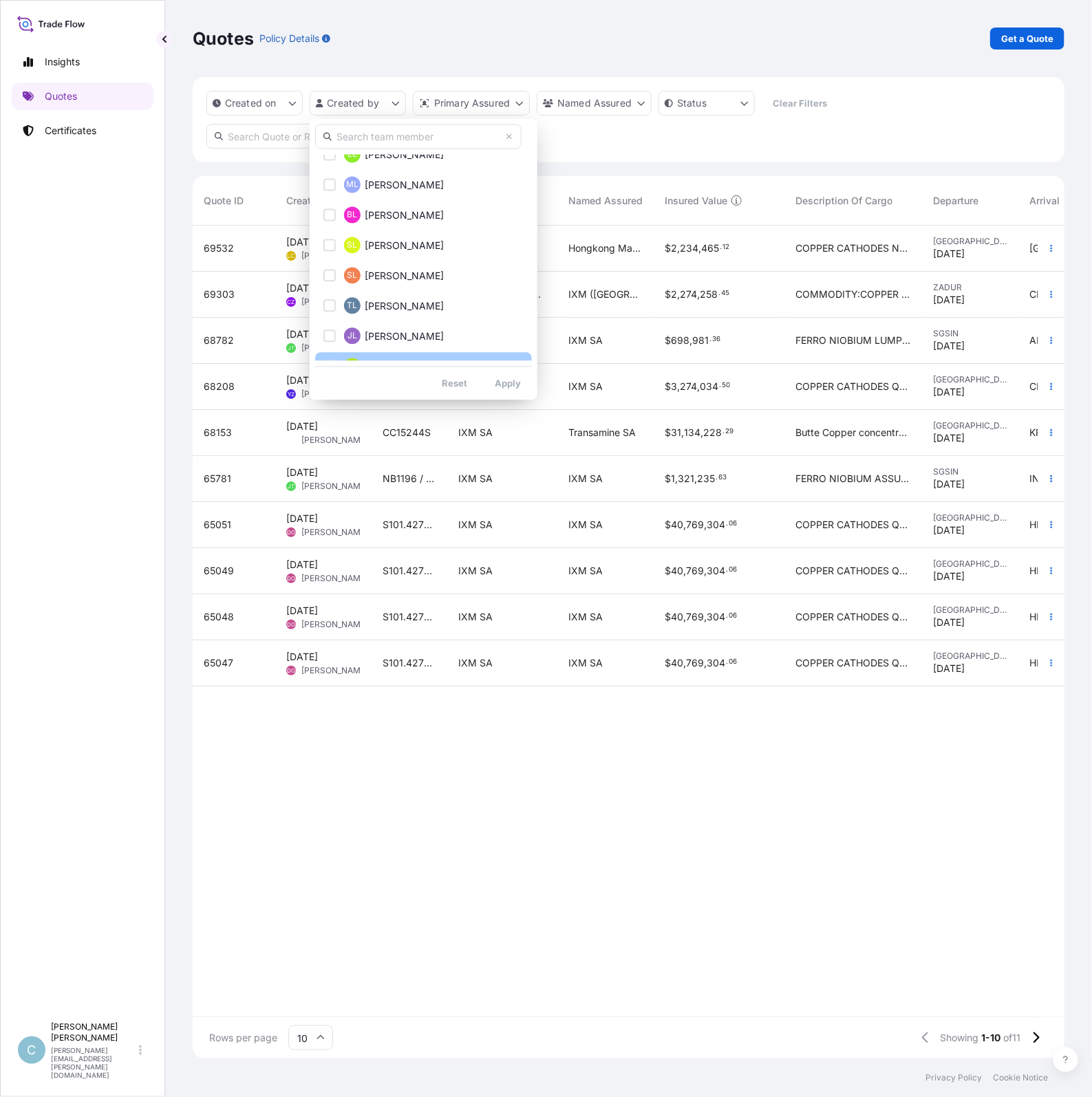
scroll to position [1634, 0]
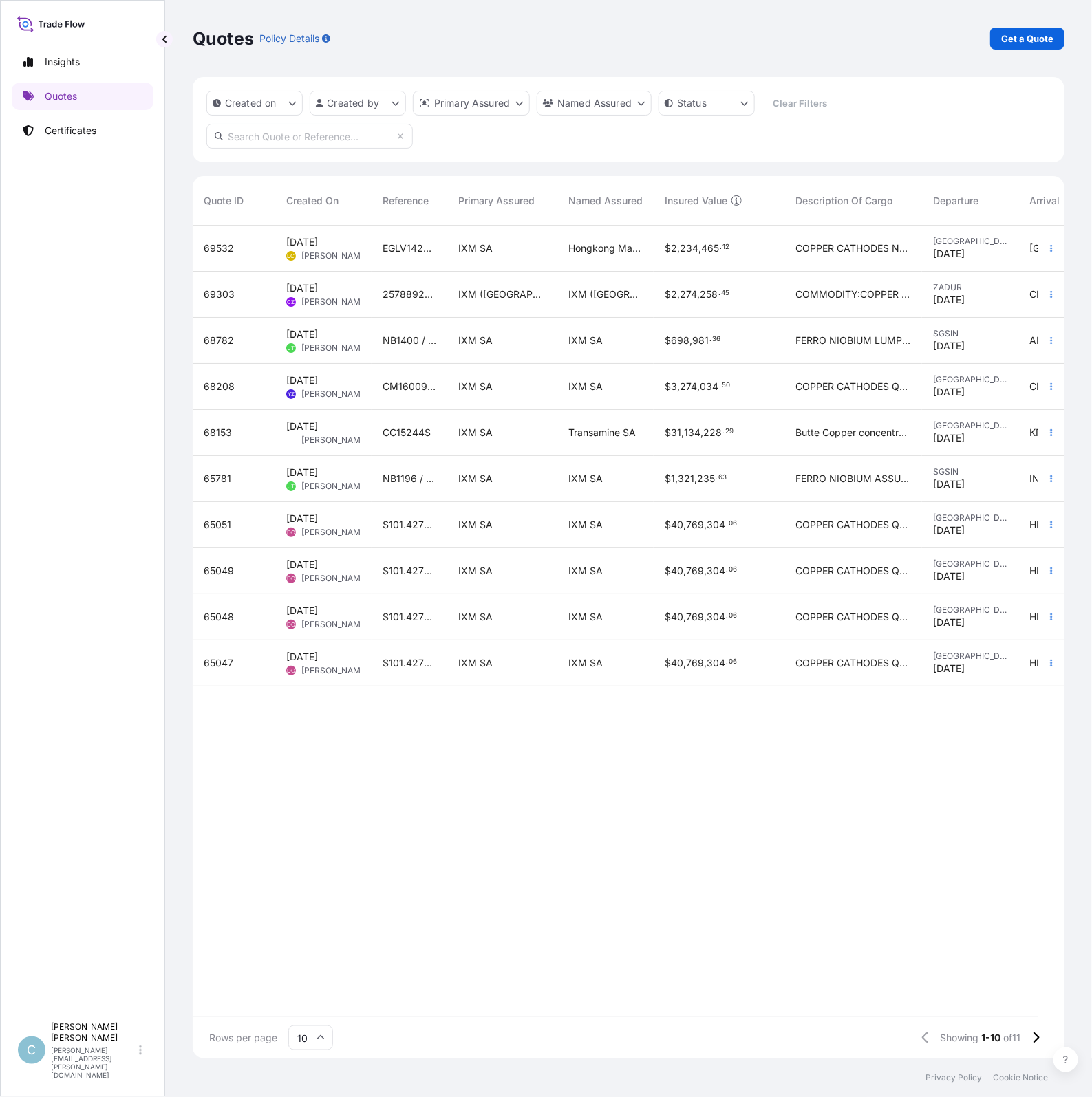
click at [851, 114] on html "Insights Quotes Certificates C [PERSON_NAME] [PERSON_NAME][EMAIL_ADDRESS][PERSO…" at bounding box center [546, 548] width 1092 height 1097
click at [738, 105] on html "Insights Quotes Certificates C [PERSON_NAME] [PERSON_NAME][EMAIL_ADDRESS][PERSO…" at bounding box center [546, 548] width 1092 height 1097
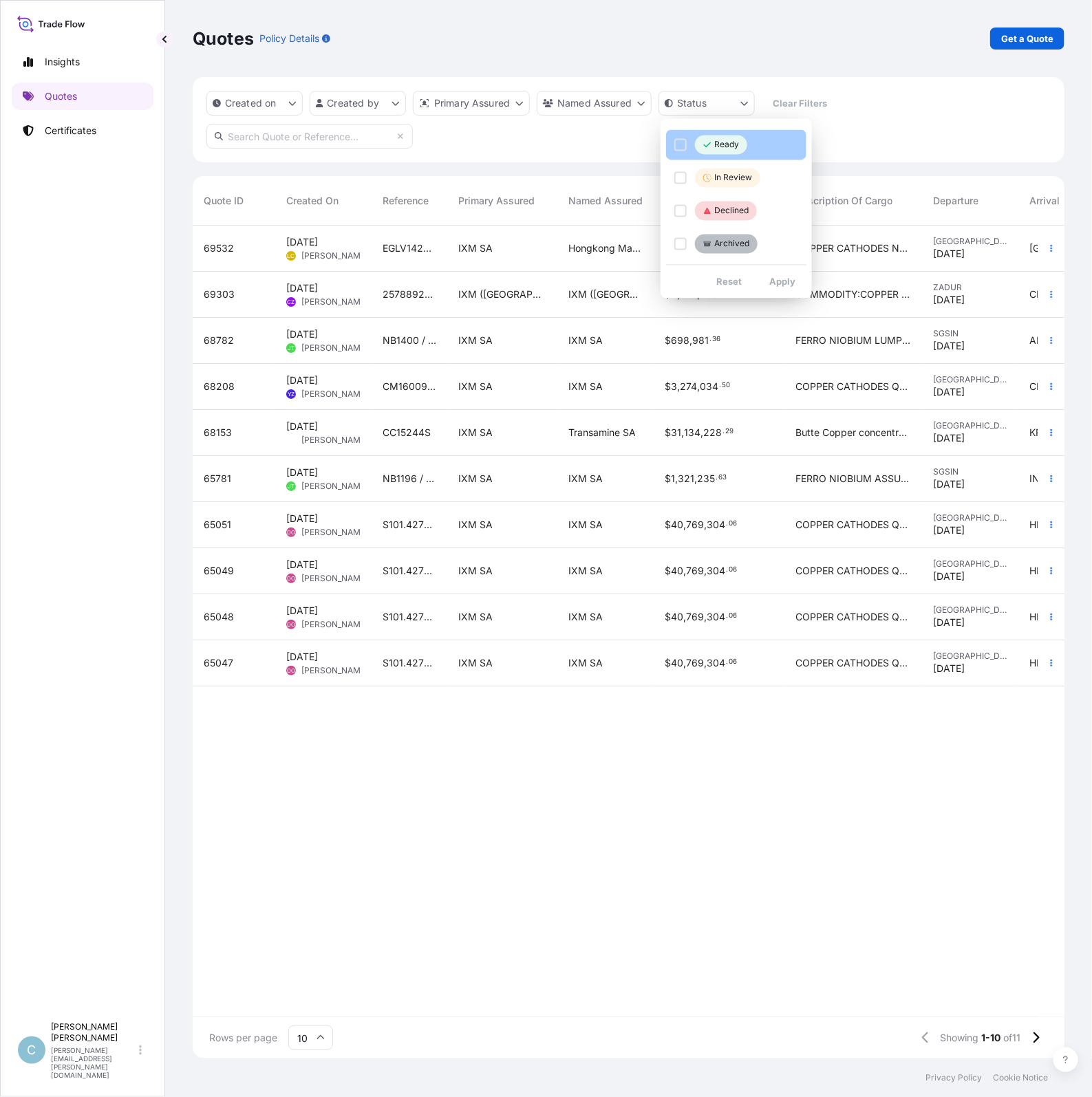
click at [681, 135] on button "Ready" at bounding box center [736, 146] width 141 height 31
click at [679, 167] on button "In Review" at bounding box center [736, 178] width 141 height 31
click at [686, 201] on button "Declined" at bounding box center [736, 211] width 141 height 31
click at [684, 236] on button "Archived" at bounding box center [736, 244] width 141 height 31
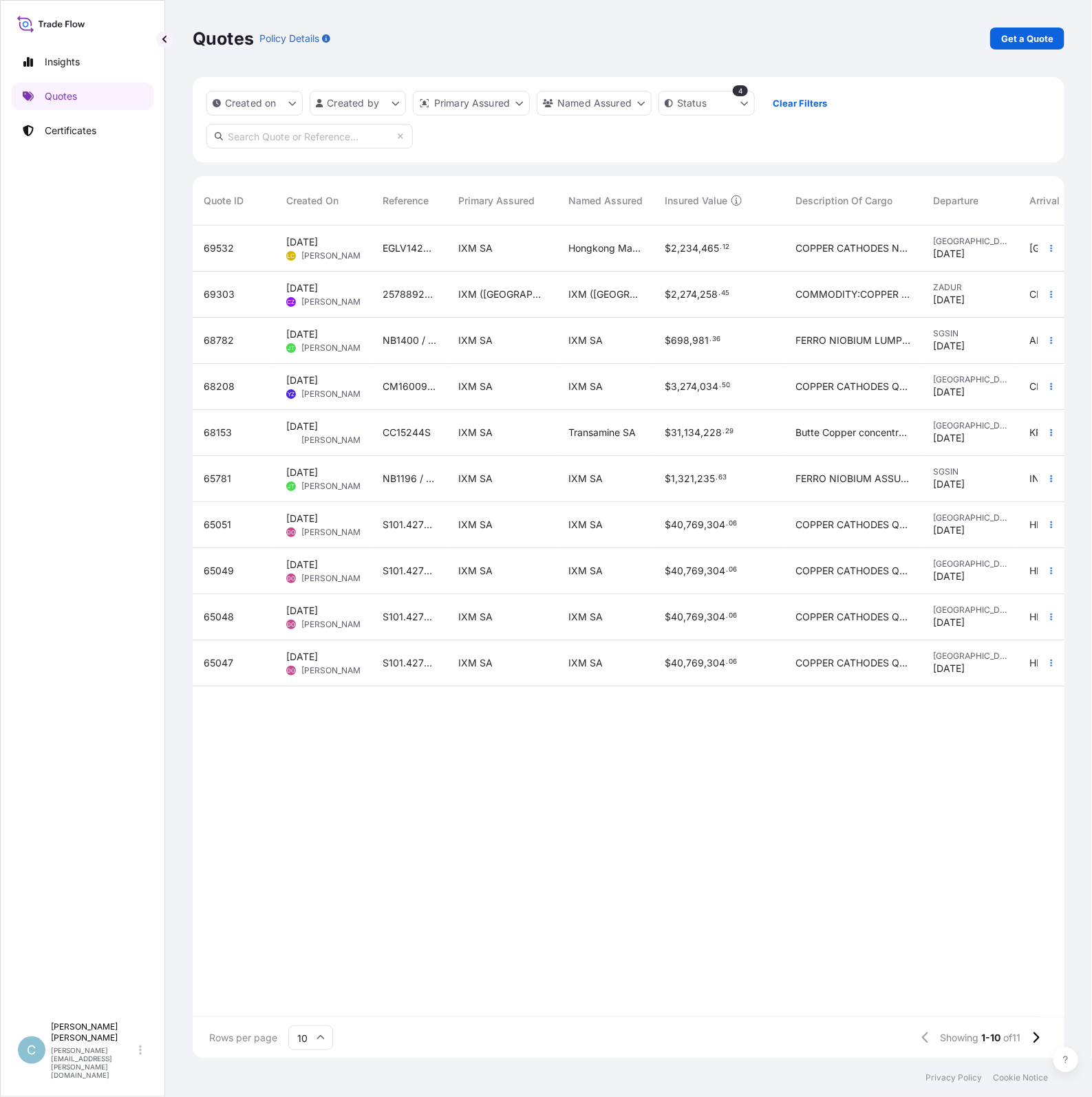
click at [358, 134] on input "text" at bounding box center [309, 135] width 206 height 25
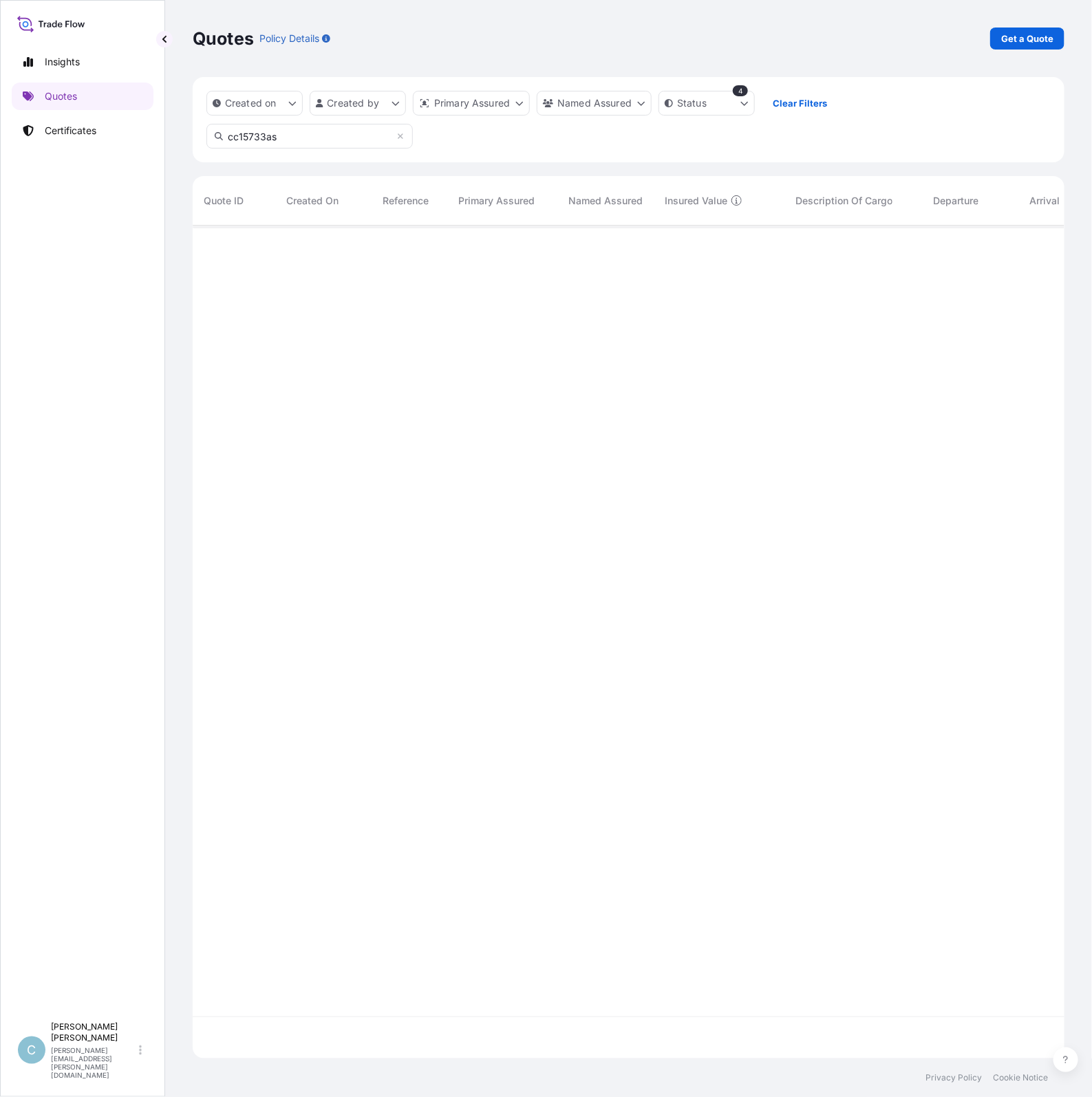
scroll to position [870, 859]
click at [358, 134] on input "cc15733as" at bounding box center [309, 135] width 206 height 25
type input "cc15733"
drag, startPoint x: 279, startPoint y: 132, endPoint x: 167, endPoint y: 131, distance: 112.0
click at [167, 131] on div "Quotes Policy Details Get a Quote Created on Created by Primary Assured Named A…" at bounding box center [629, 529] width 927 height 1059
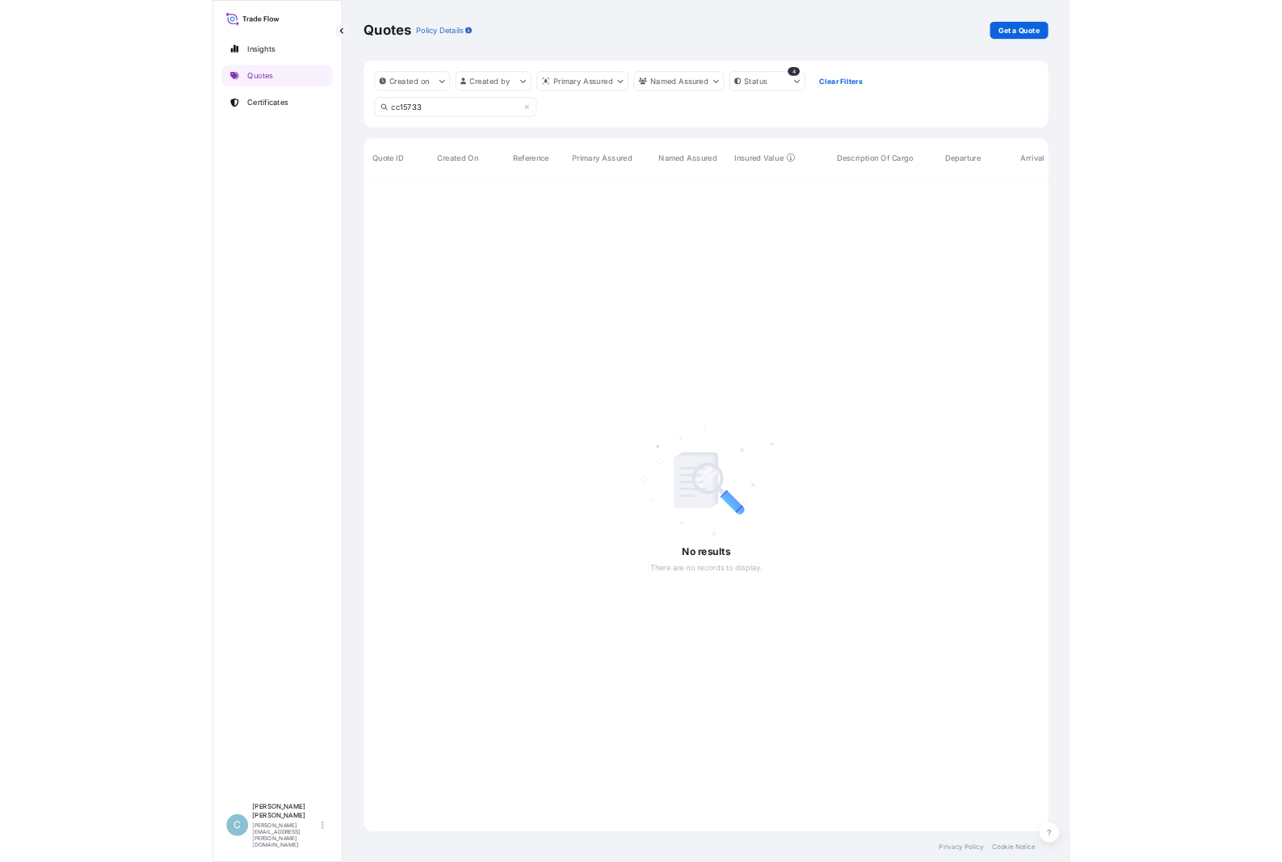
scroll to position [17, 16]
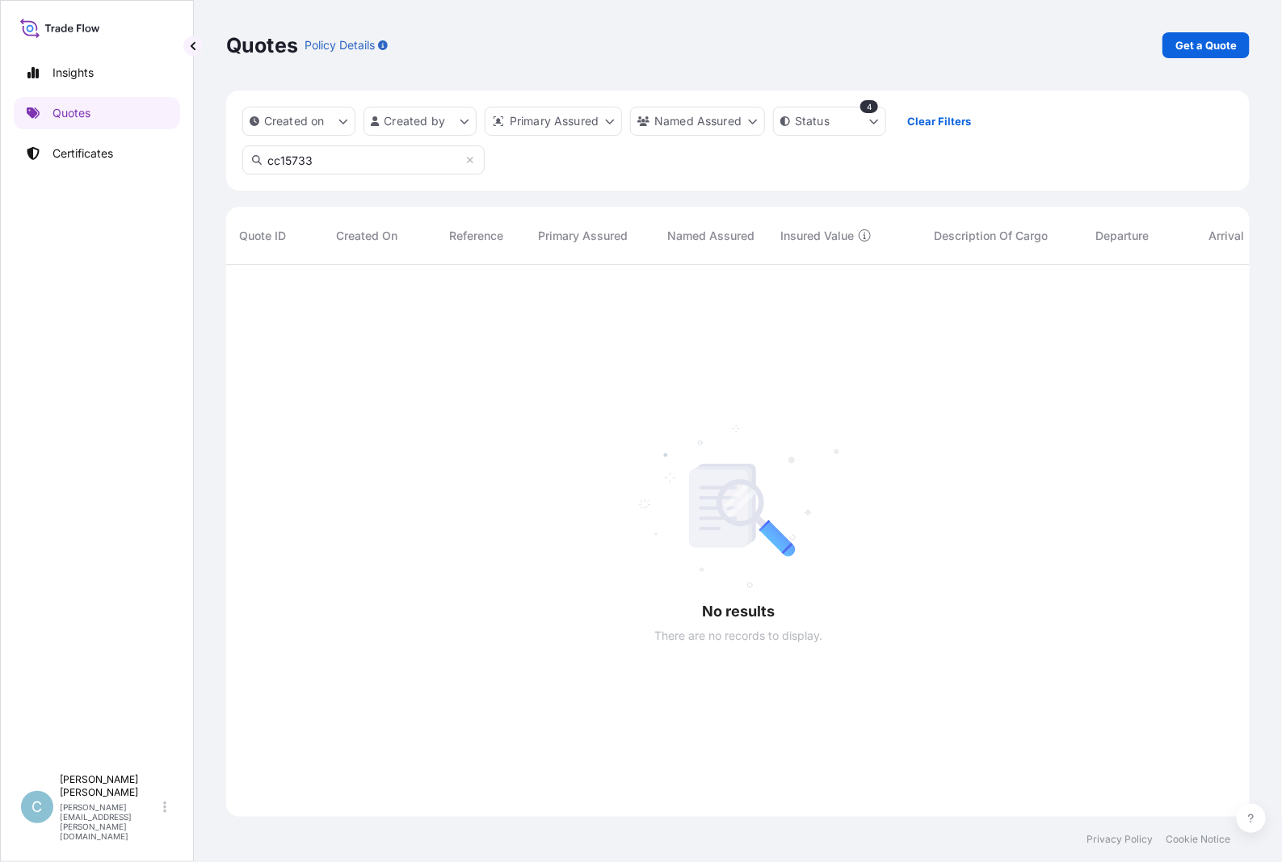
click at [325, 157] on input "cc15733" at bounding box center [363, 159] width 242 height 29
click at [332, 156] on input "cc15733" at bounding box center [363, 159] width 242 height 29
click at [467, 157] on icon at bounding box center [470, 160] width 10 height 10
click at [327, 163] on input "text" at bounding box center [363, 159] width 242 height 29
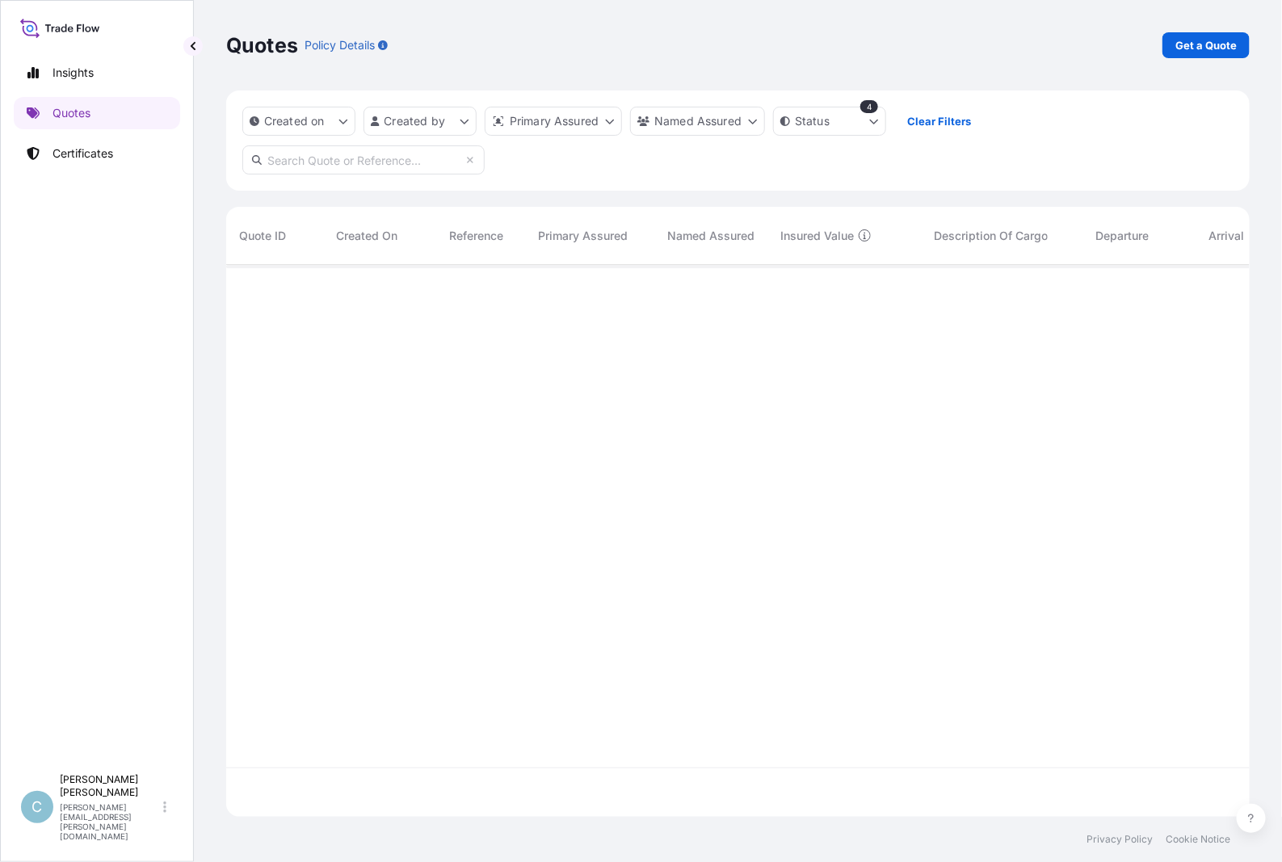
paste input "CC15733AS-P , CC15733BS-P"
type input "CC15733AS-P , CC15733BS-P"
click at [467, 164] on icon at bounding box center [470, 160] width 10 height 10
